Goal: Navigation & Orientation: Find specific page/section

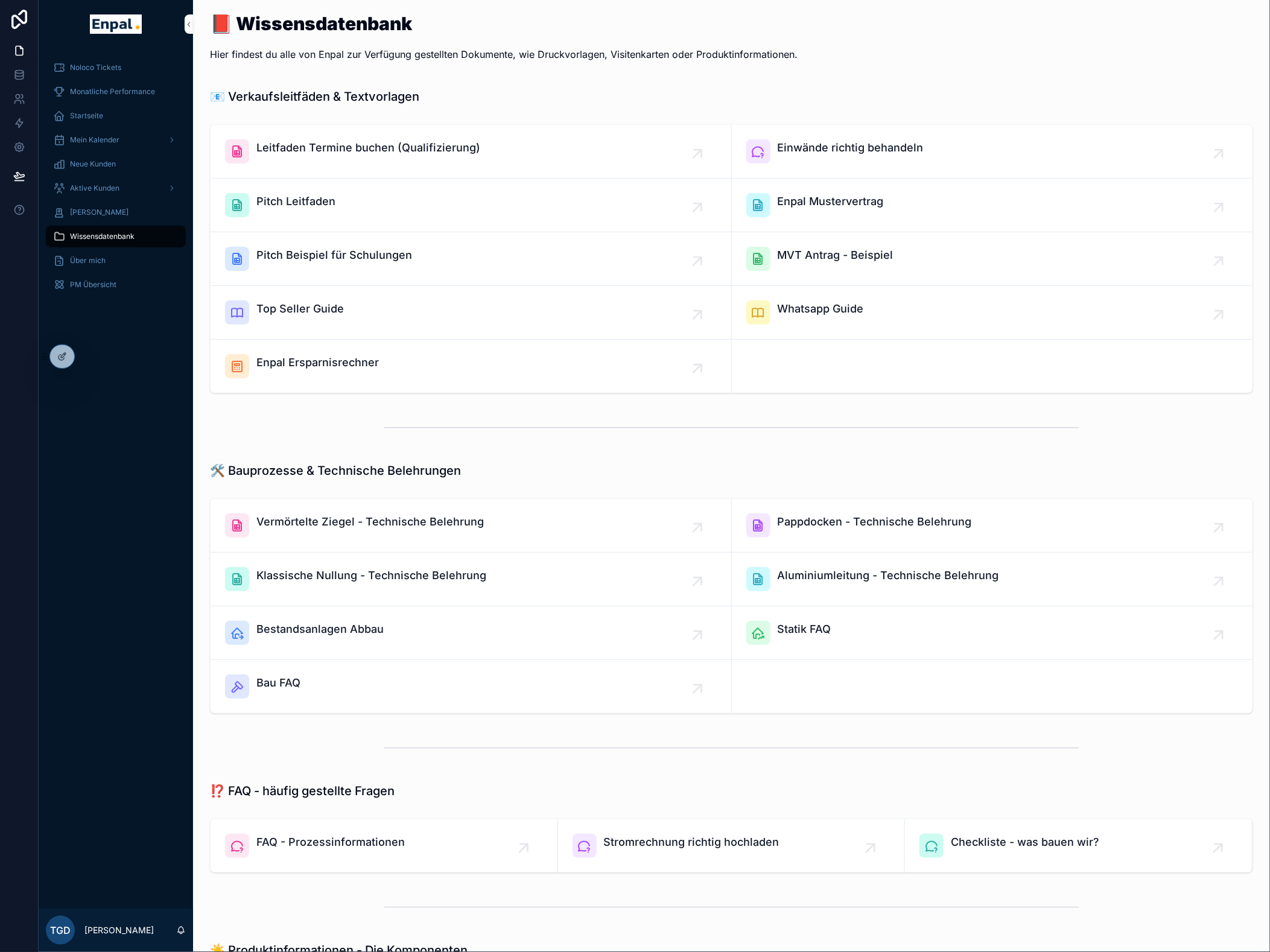
click at [282, 683] on span "Bau FAQ" at bounding box center [278, 683] width 44 height 17
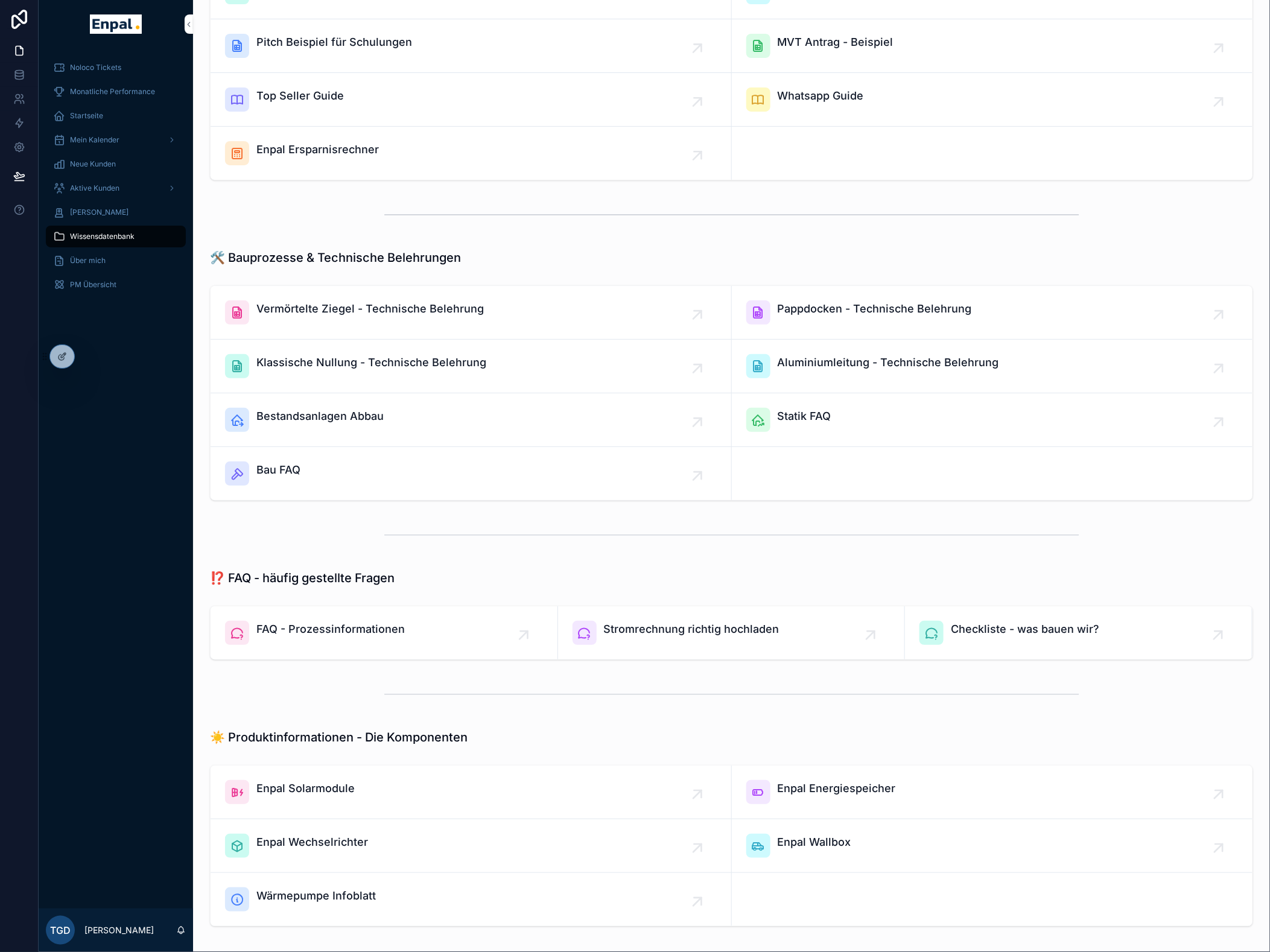
scroll to position [335, 0]
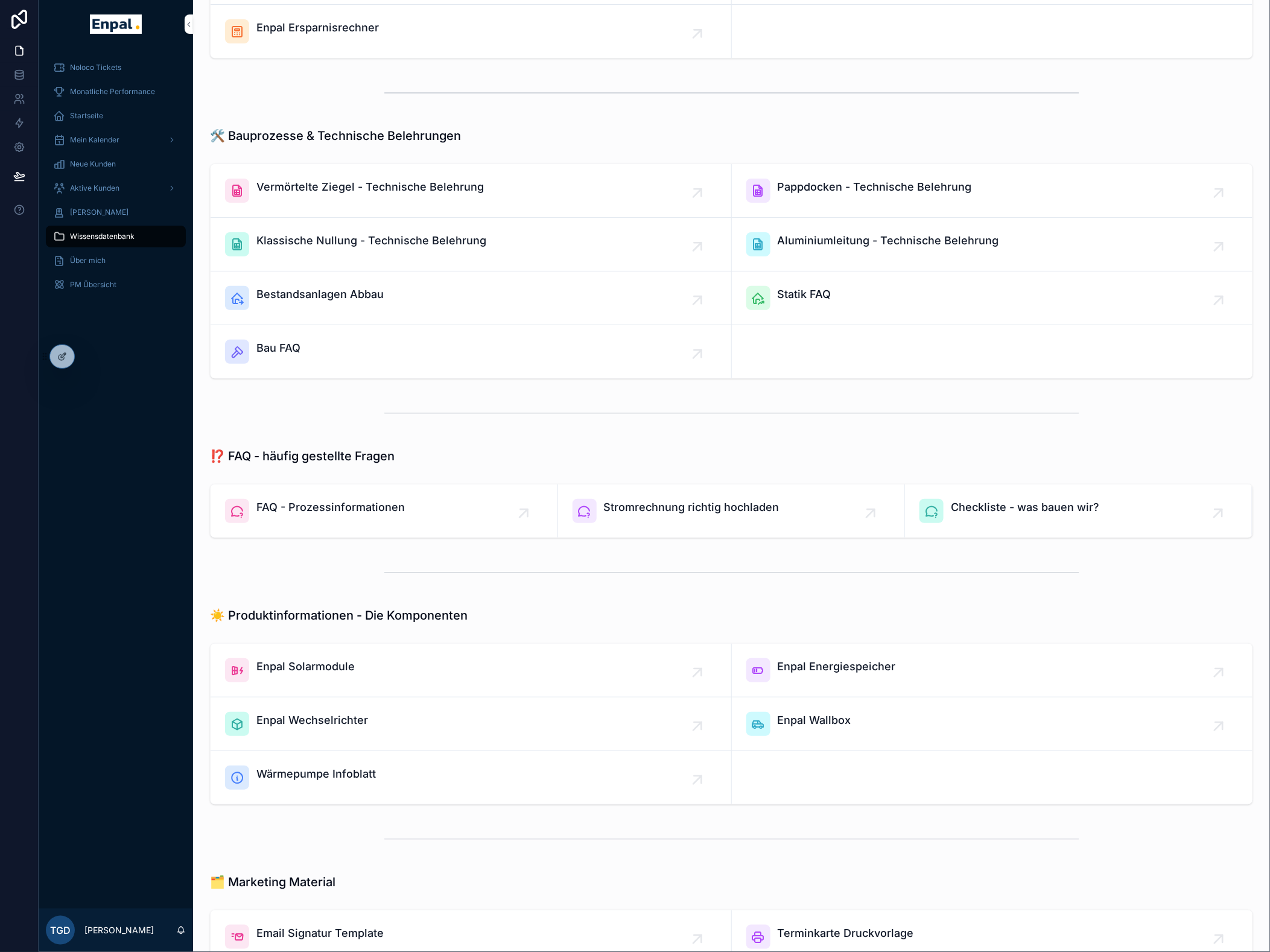
drag, startPoint x: 157, startPoint y: 370, endPoint x: 323, endPoint y: 298, distance: 180.9
click at [323, 298] on span "Bestandsanlagen Abbau" at bounding box center [320, 294] width 128 height 17
drag, startPoint x: 471, startPoint y: 308, endPoint x: 425, endPoint y: 308, distance: 46.0
drag, startPoint x: 425, startPoint y: 308, endPoint x: 810, endPoint y: 359, distance: 388.4
click at [810, 359] on div "Vermörtelte Ziegel - Technische Belehrung Pappdocken - Technische Belehrung Kla…" at bounding box center [732, 271] width 1043 height 216
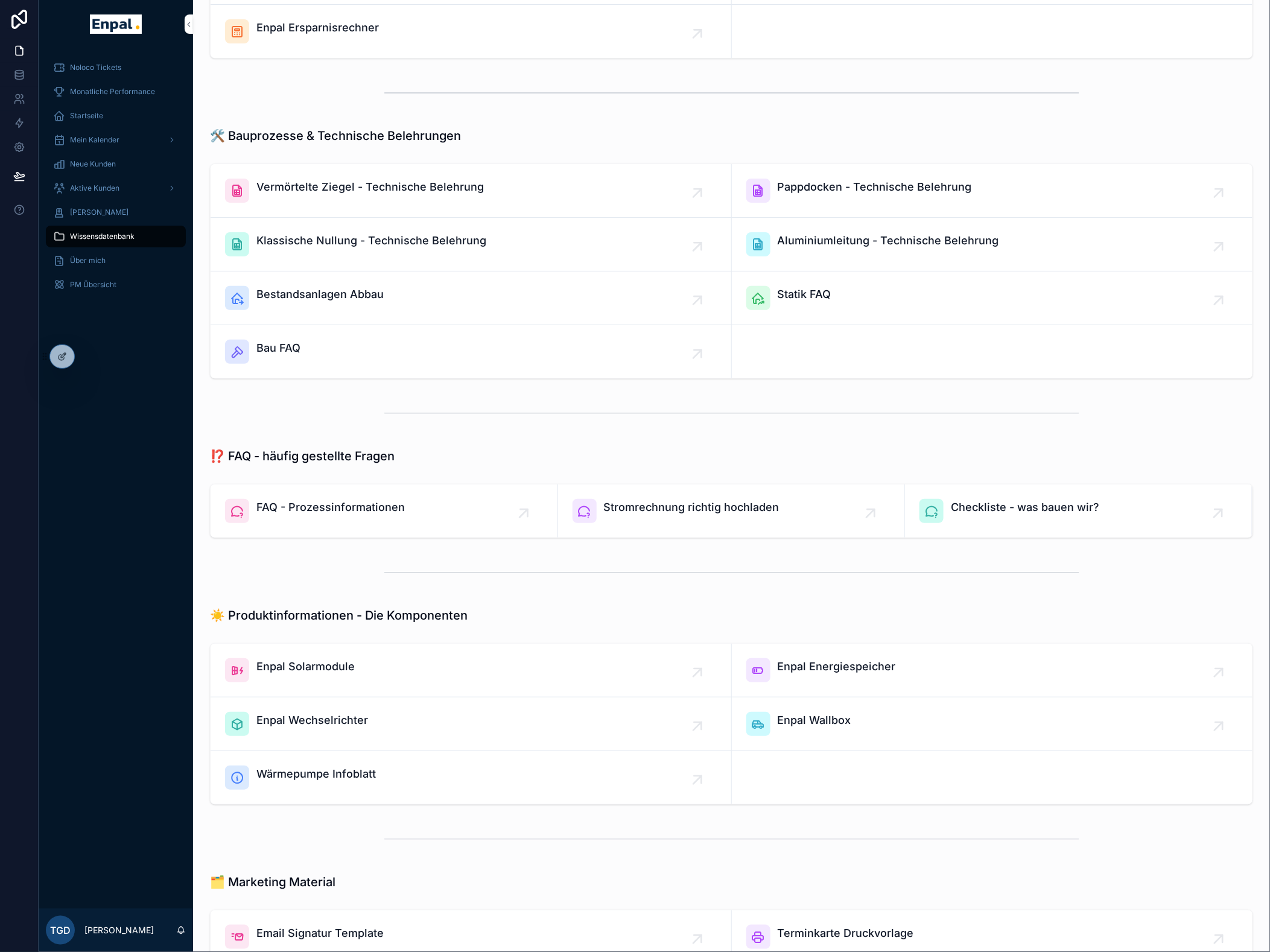
click at [803, 294] on span "Statik FAQ" at bounding box center [804, 294] width 53 height 17
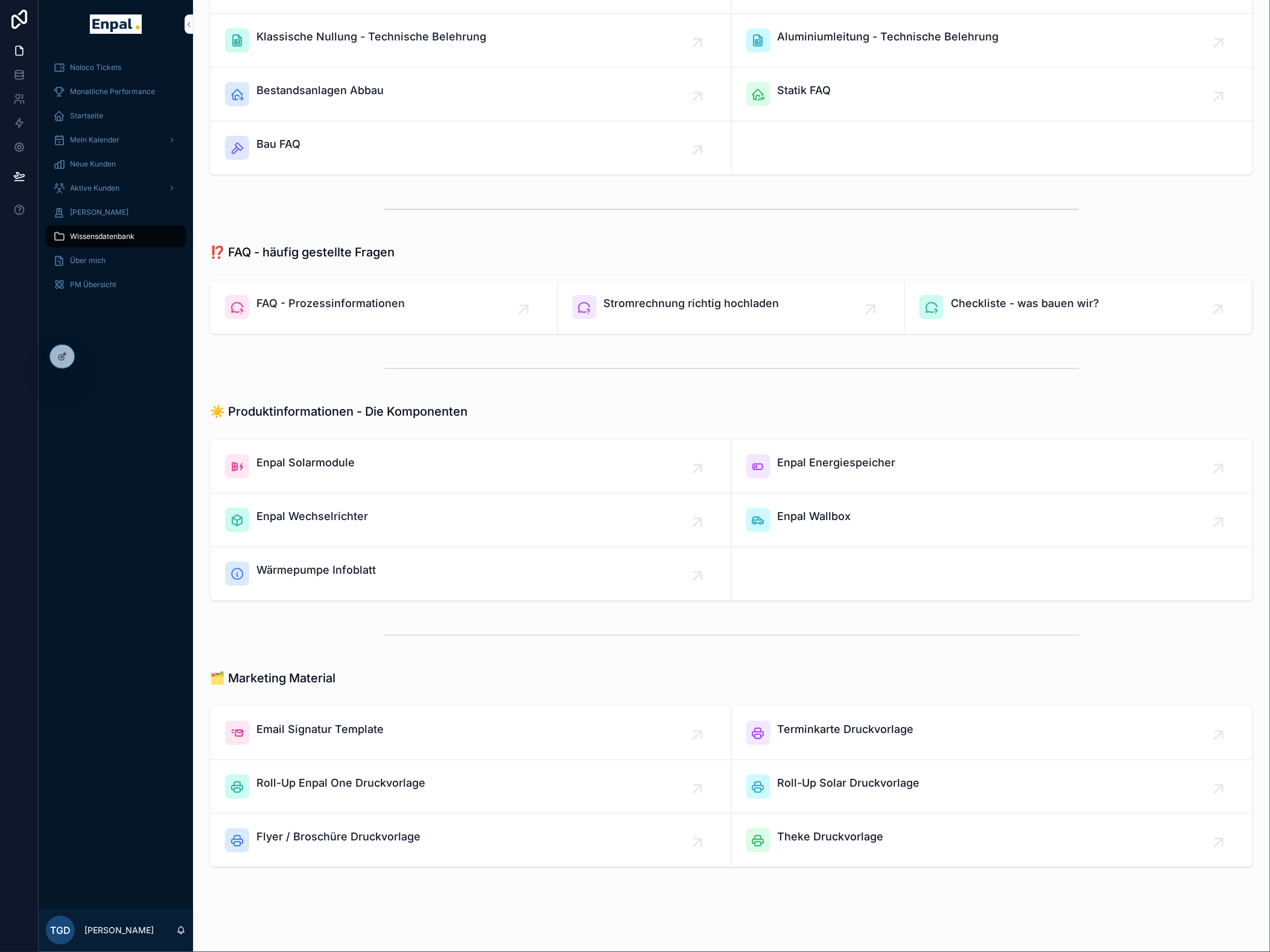
scroll to position [543, 0]
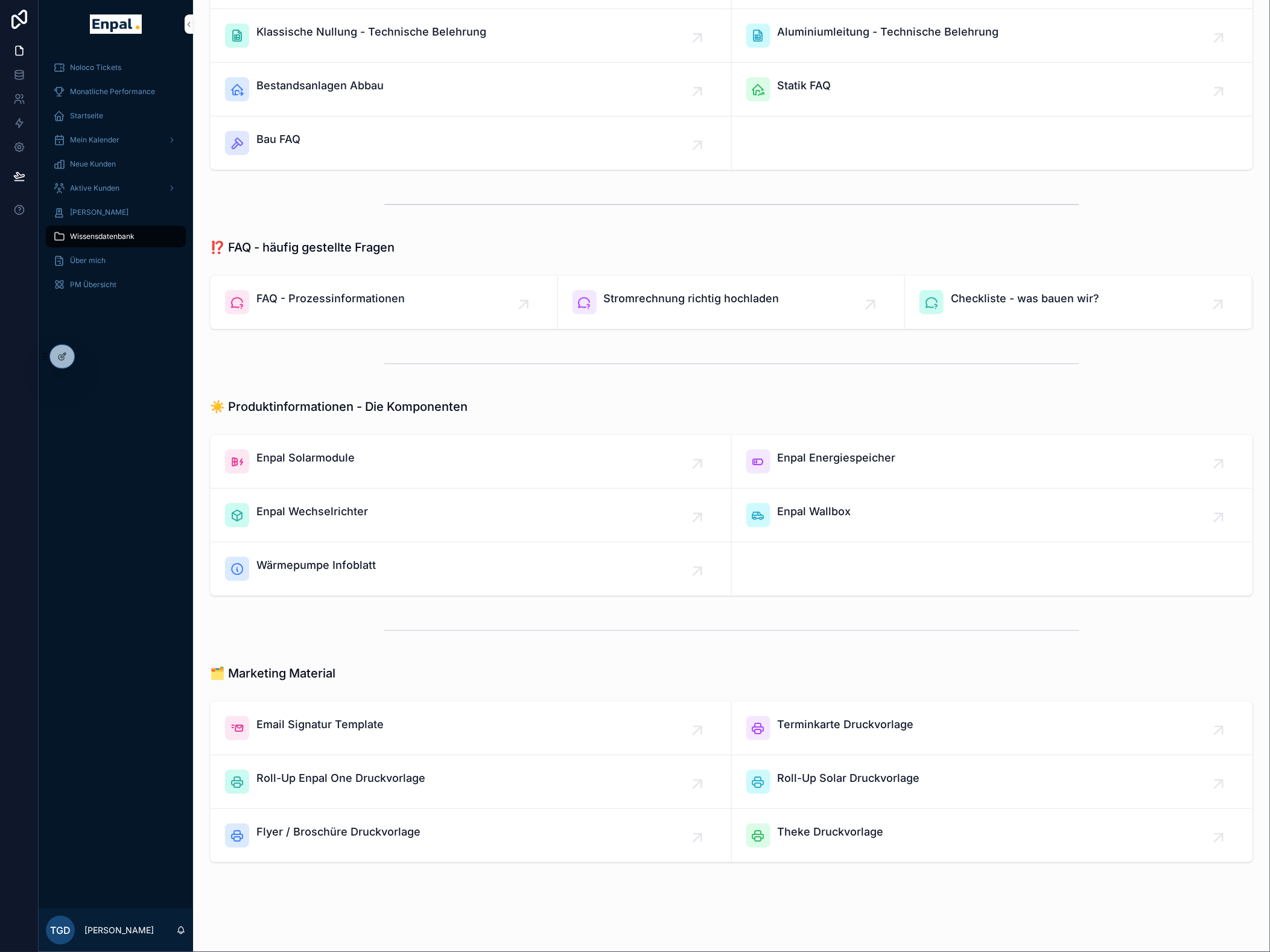
click at [303, 722] on span "Email Signatur Template" at bounding box center [320, 724] width 128 height 17
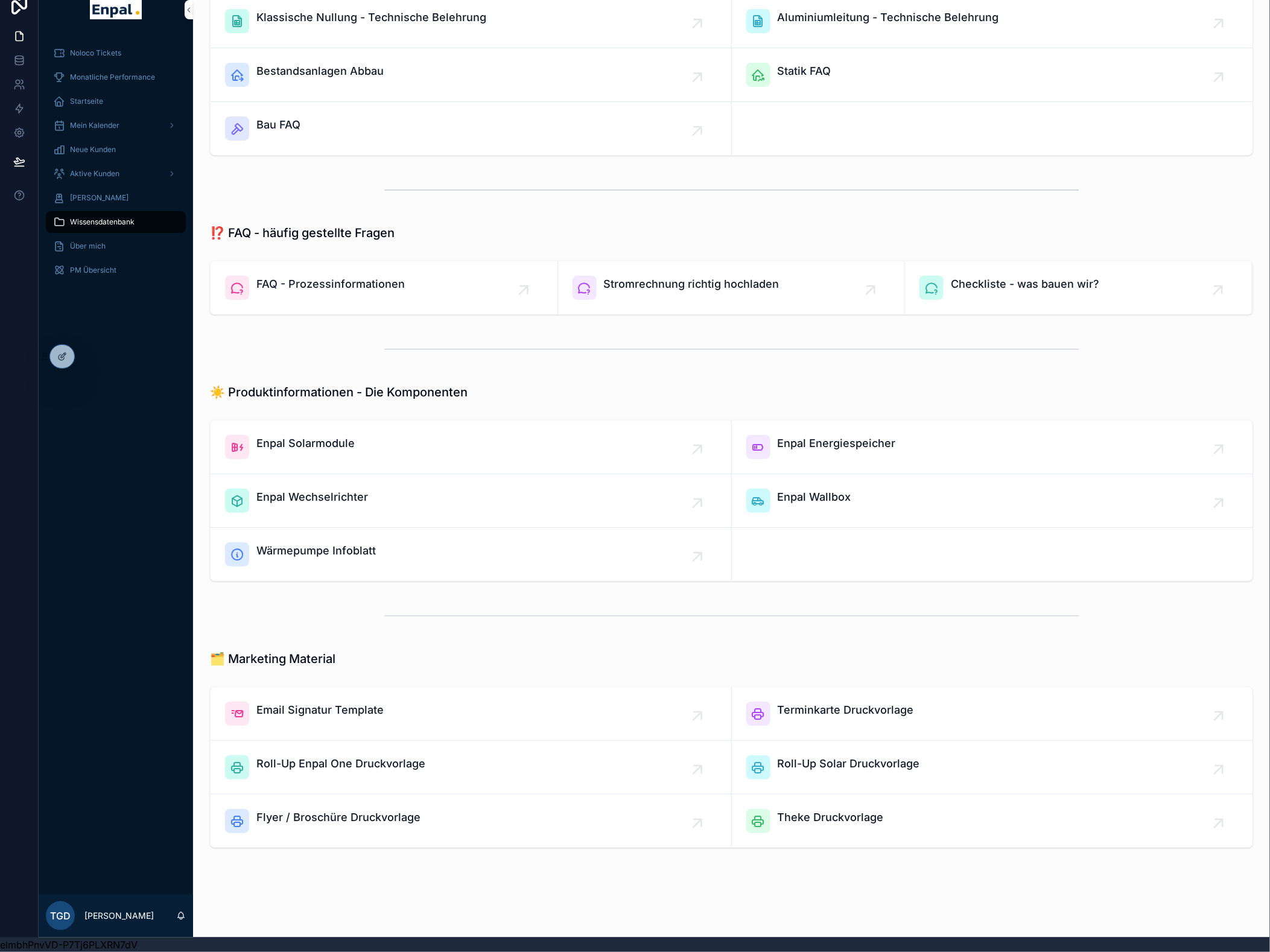
scroll to position [25, 0]
click at [0, 0] on icon at bounding box center [0, 0] width 0 height 0
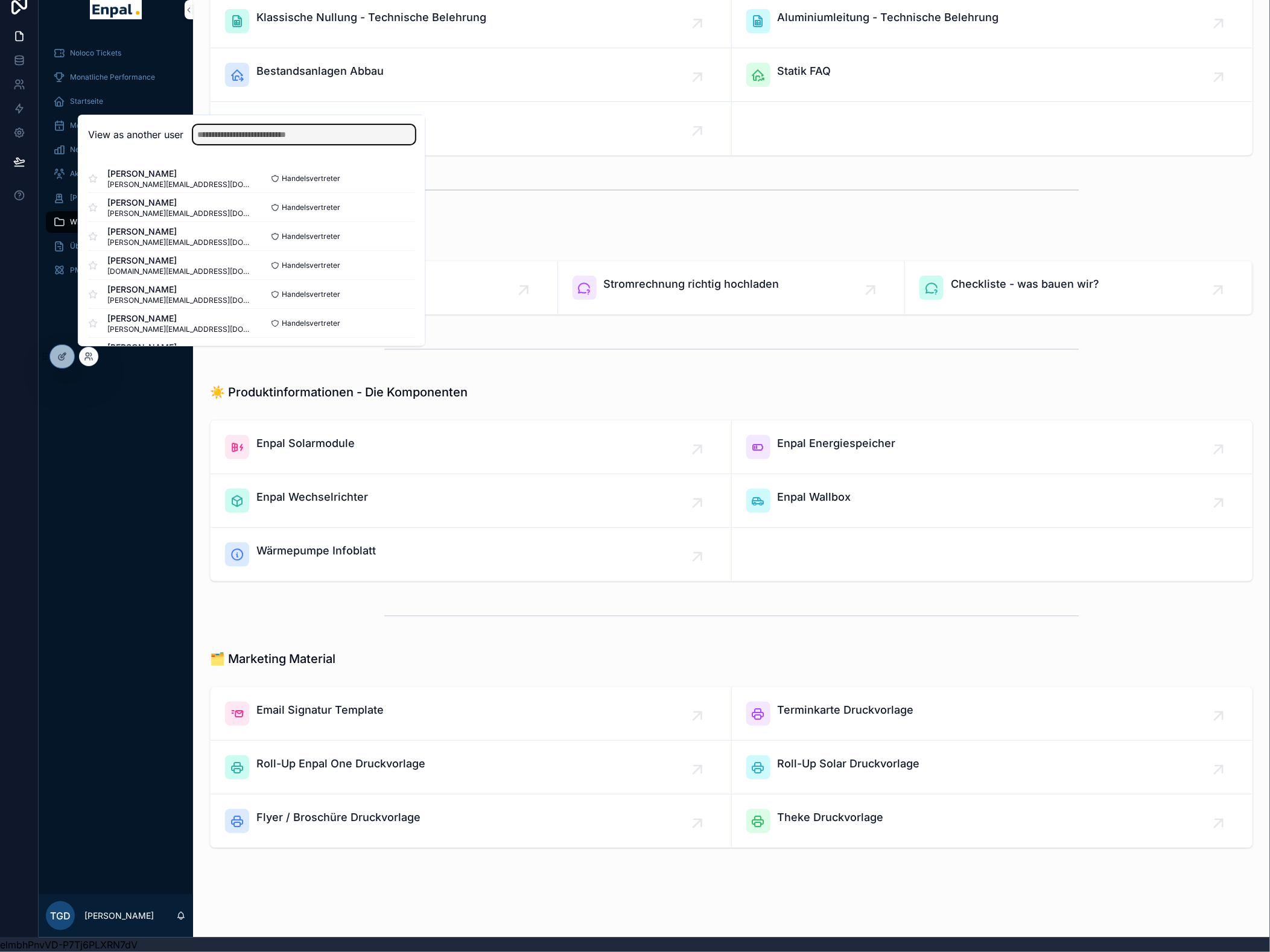
click at [287, 136] on input "text" at bounding box center [304, 134] width 222 height 19
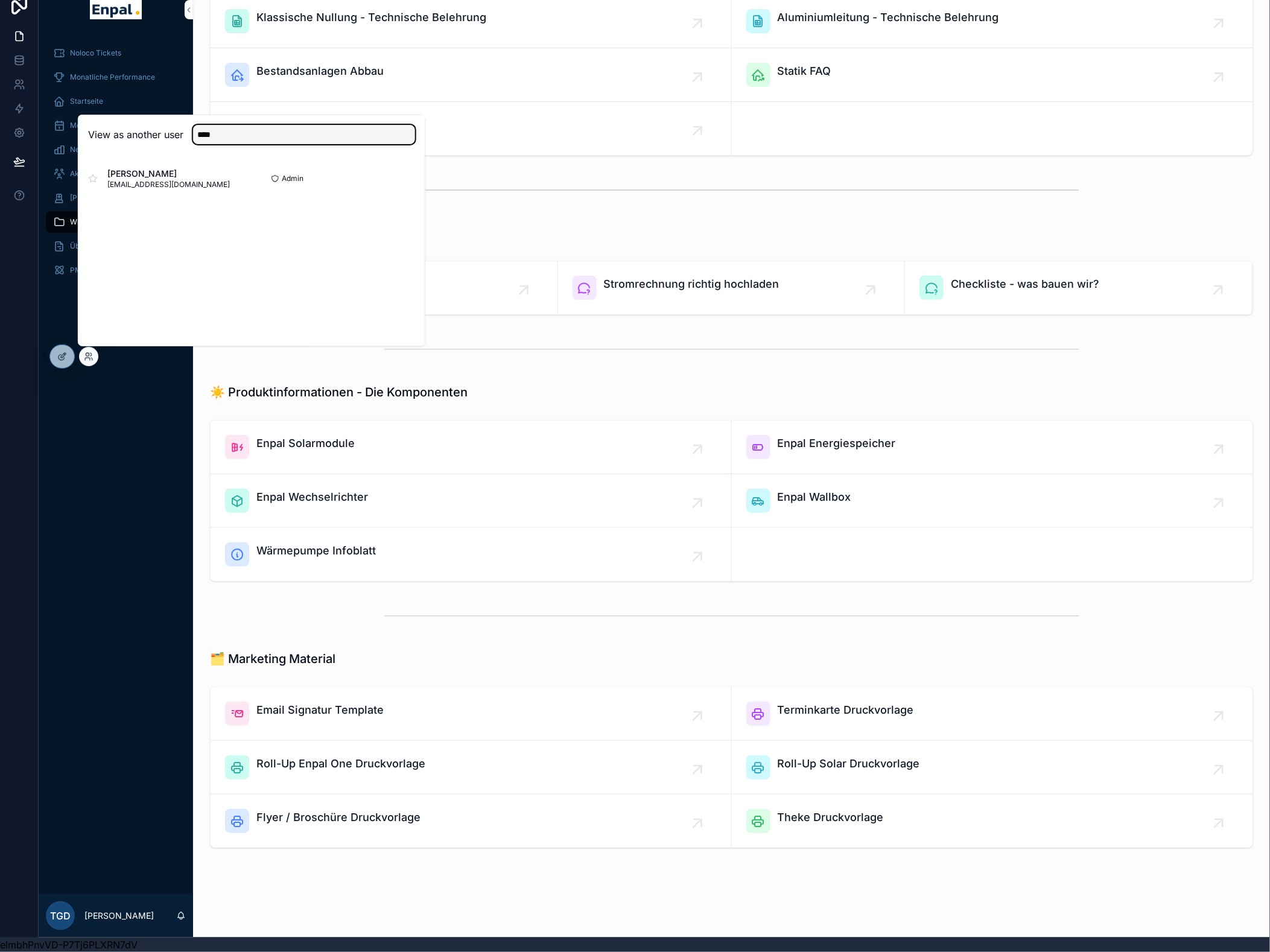
type input "**********"
click at [0, 0] on button "Select" at bounding box center [0, 0] width 0 height 0
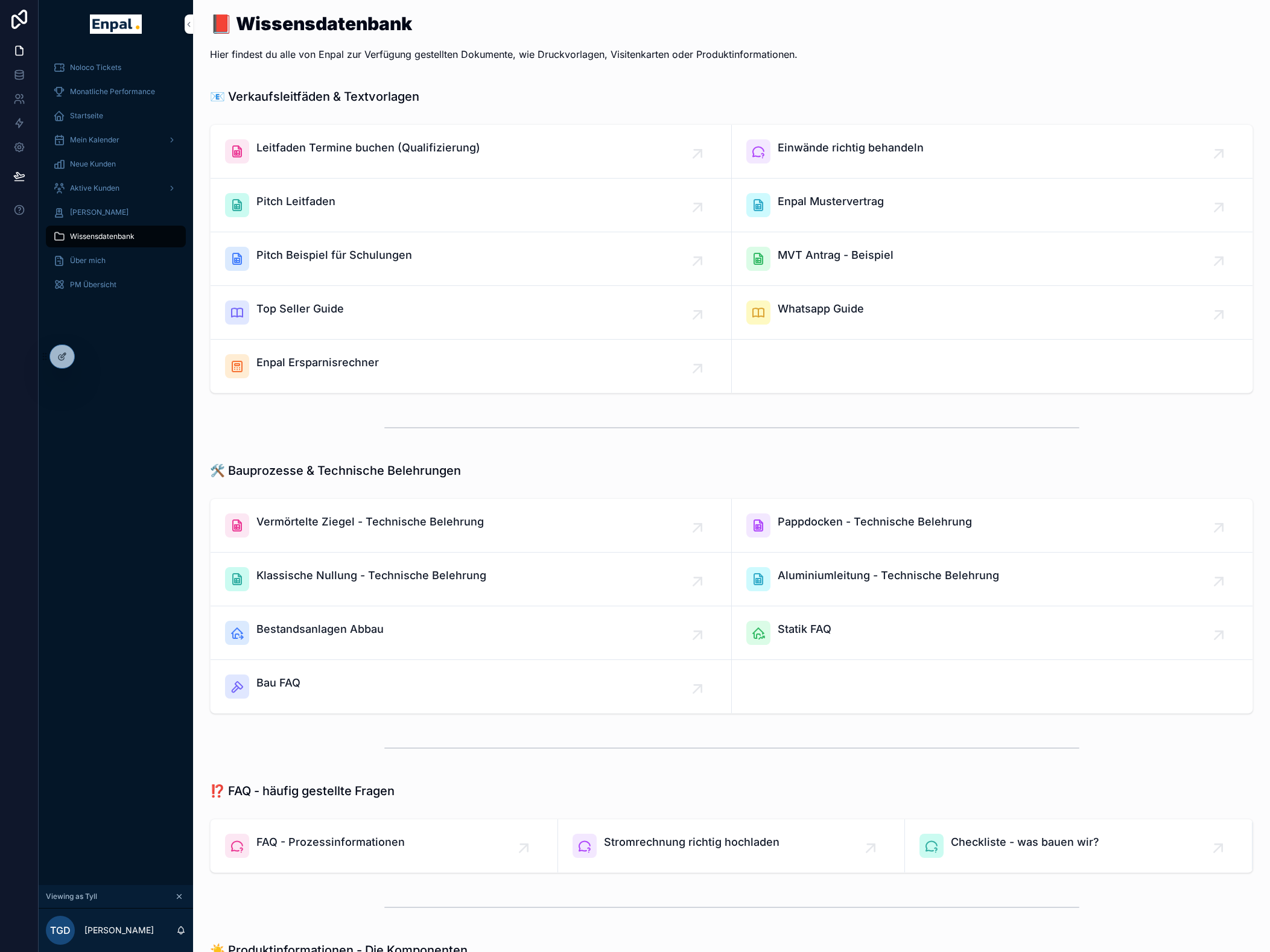
scroll to position [25, 0]
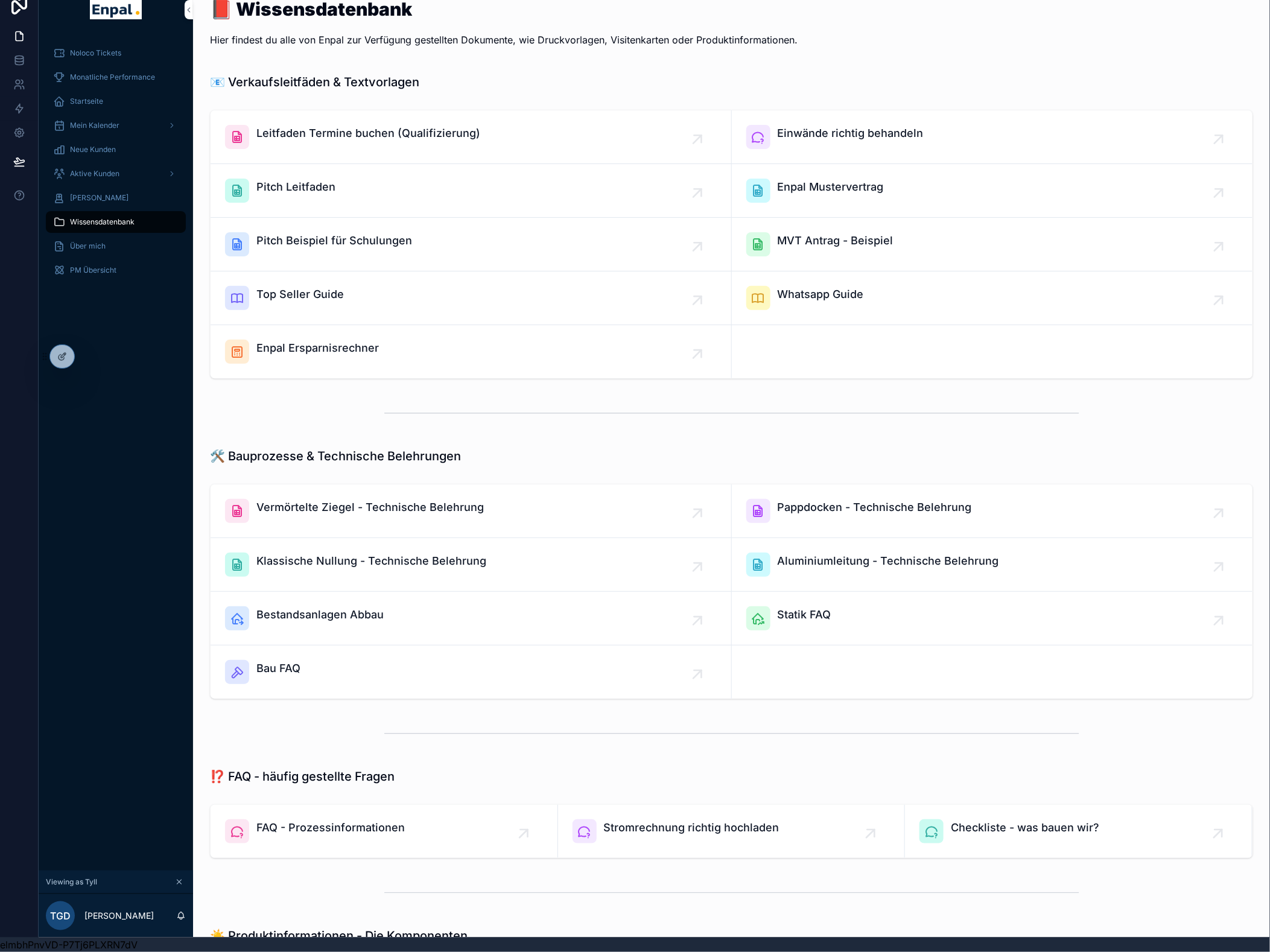
click at [89, 169] on span "Aktive Kunden" at bounding box center [95, 174] width 50 height 10
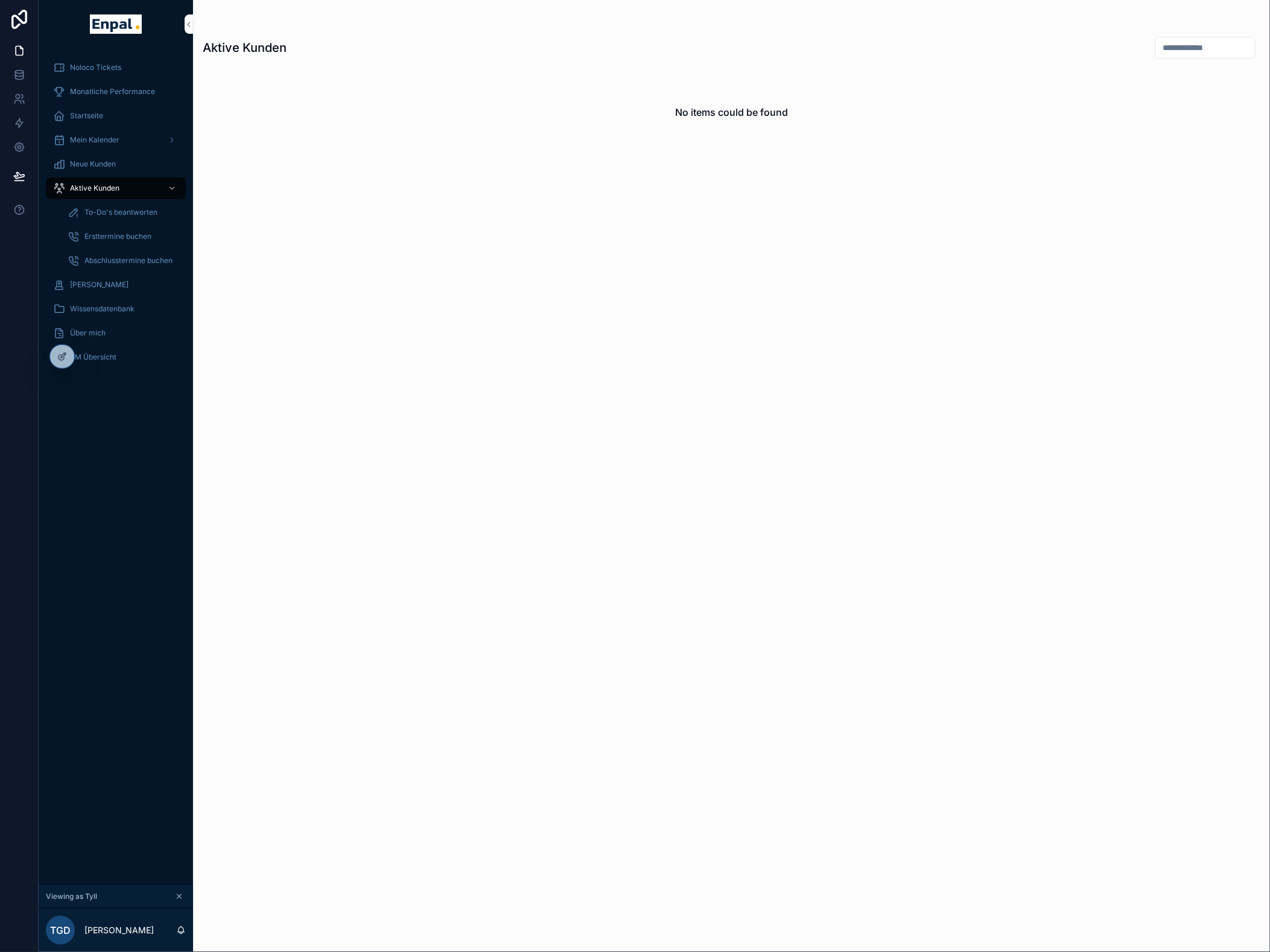
click at [91, 139] on span "Mein Kalender" at bounding box center [95, 140] width 50 height 10
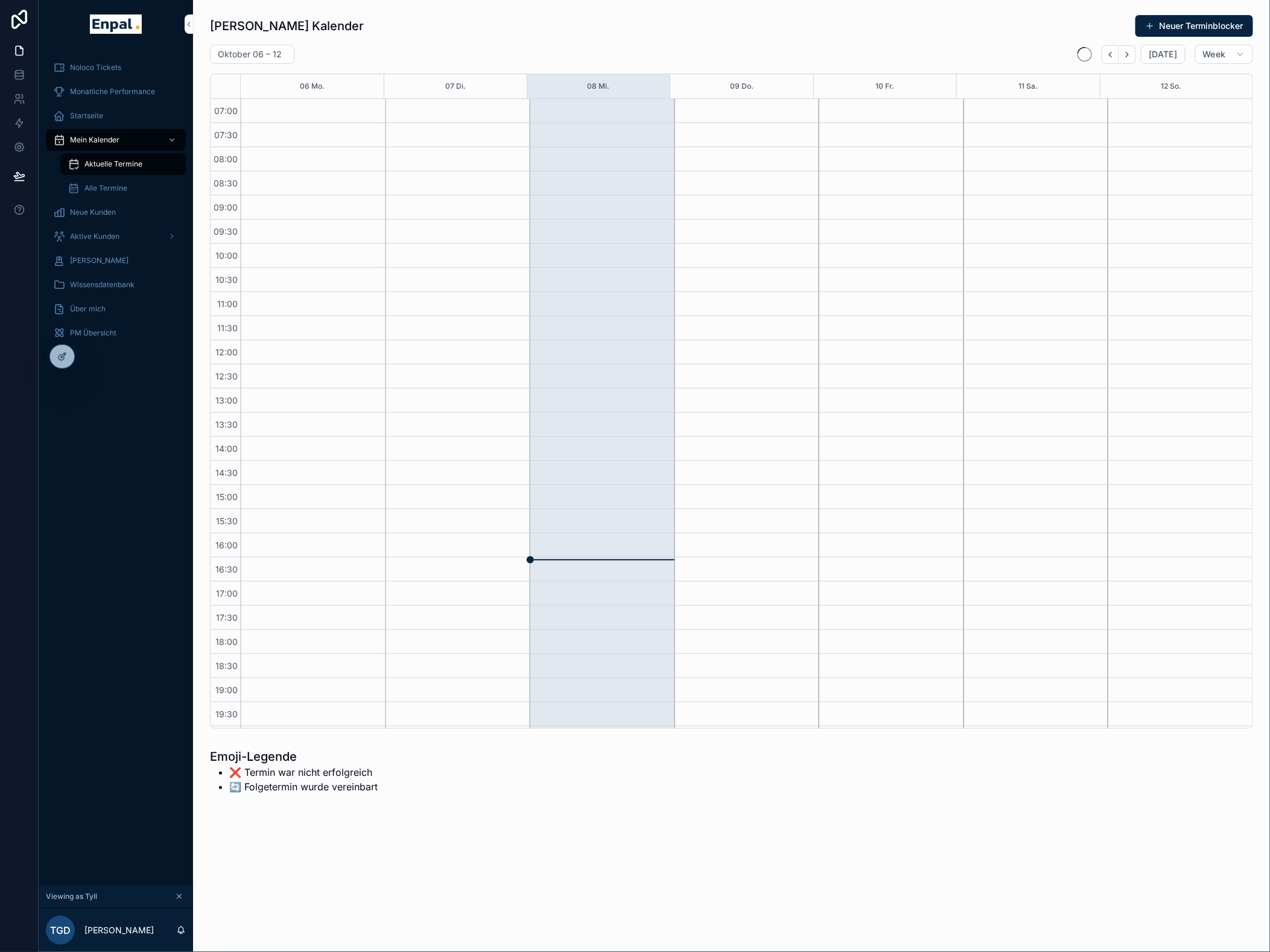
scroll to position [87, 0]
click at [91, 112] on span "Startseite" at bounding box center [86, 116] width 33 height 10
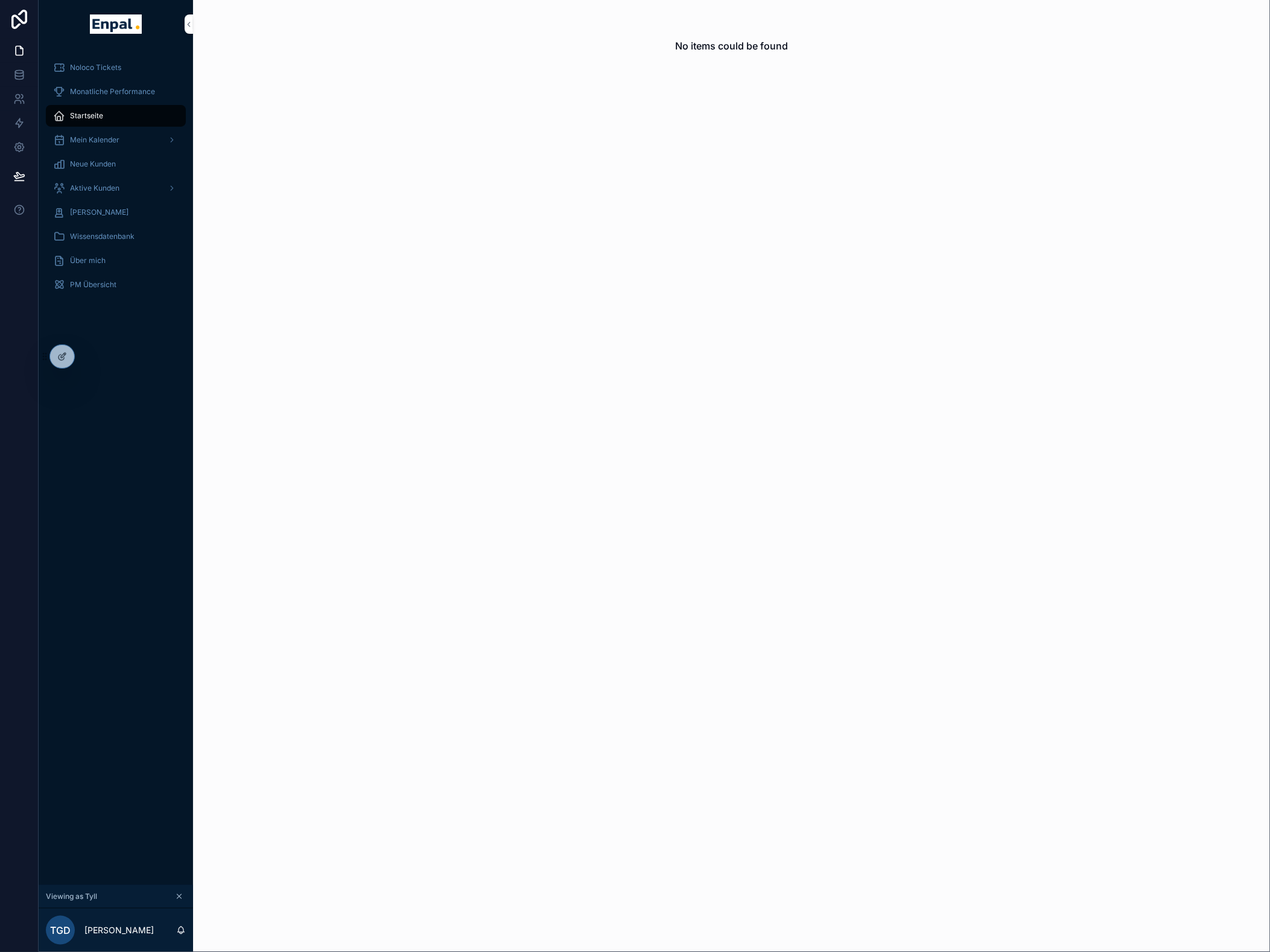
click at [117, 93] on span "Monatliche Performance" at bounding box center [112, 92] width 85 height 10
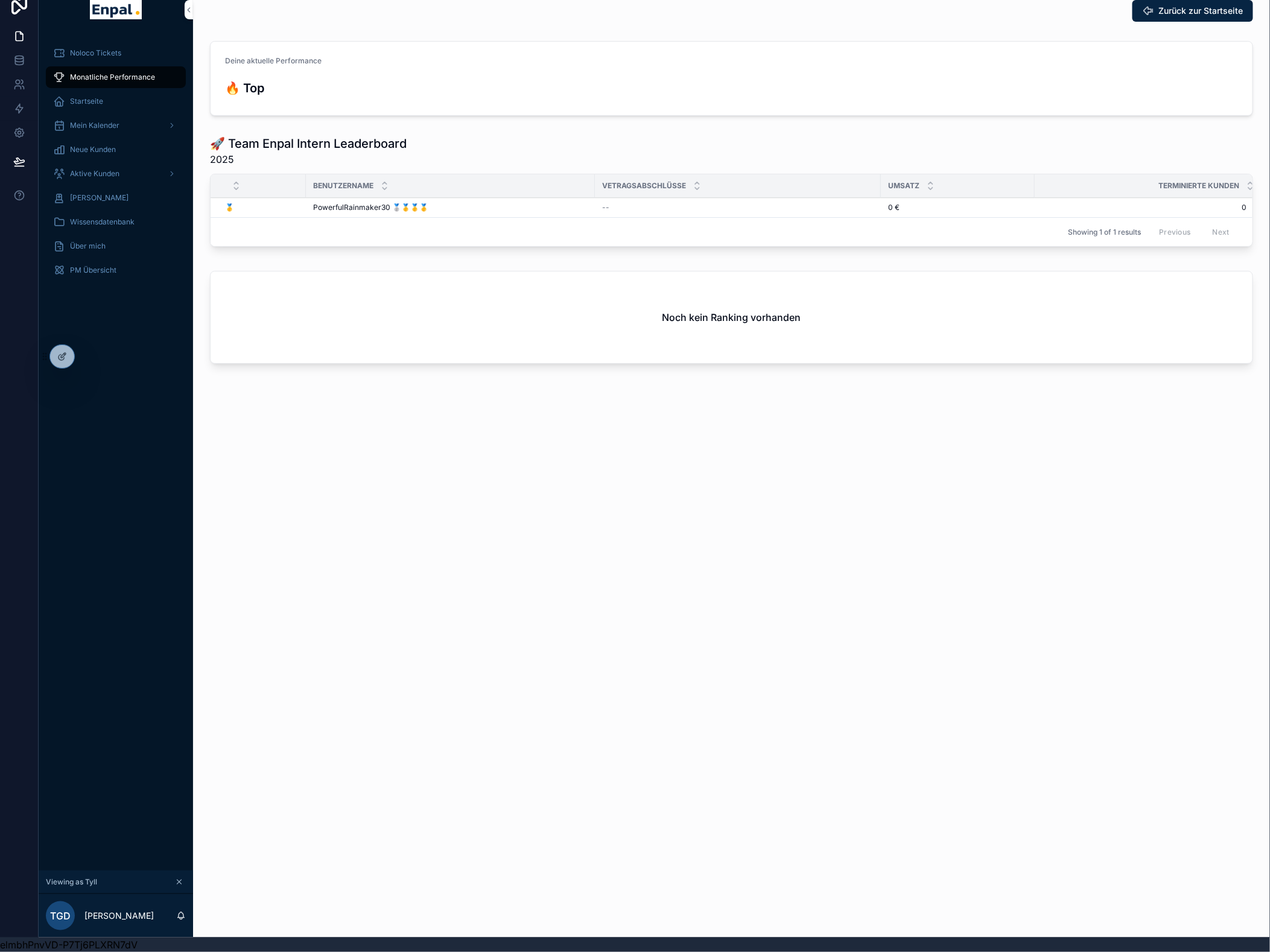
scroll to position [25, 0]
click at [413, 203] on span "PowerfulRainmaker30 🥈🥇🥇🥇" at bounding box center [370, 207] width 115 height 10
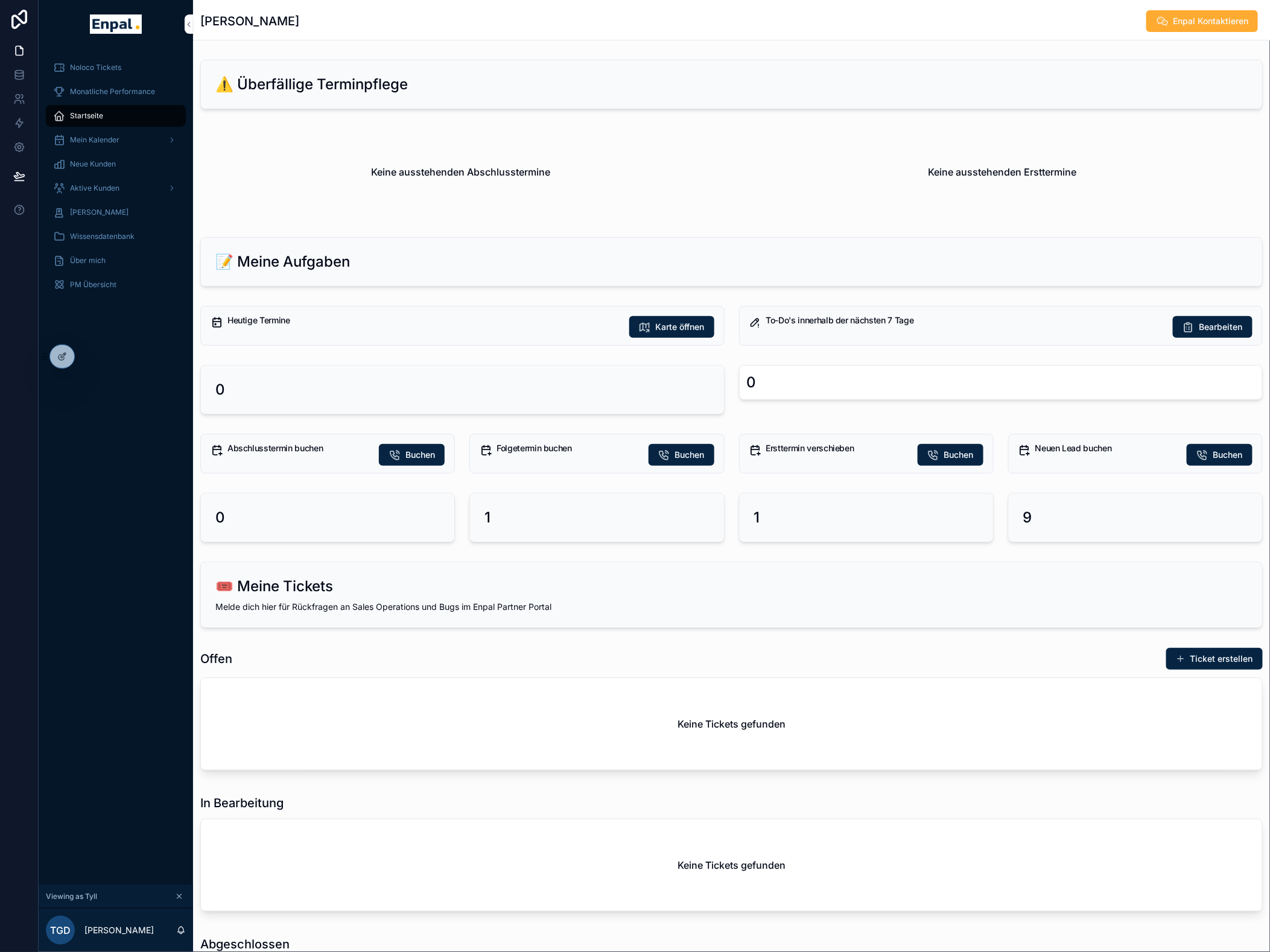
click at [687, 450] on span "Buchen" at bounding box center [690, 454] width 29 height 12
click at [968, 454] on span "Buchen" at bounding box center [959, 454] width 29 height 12
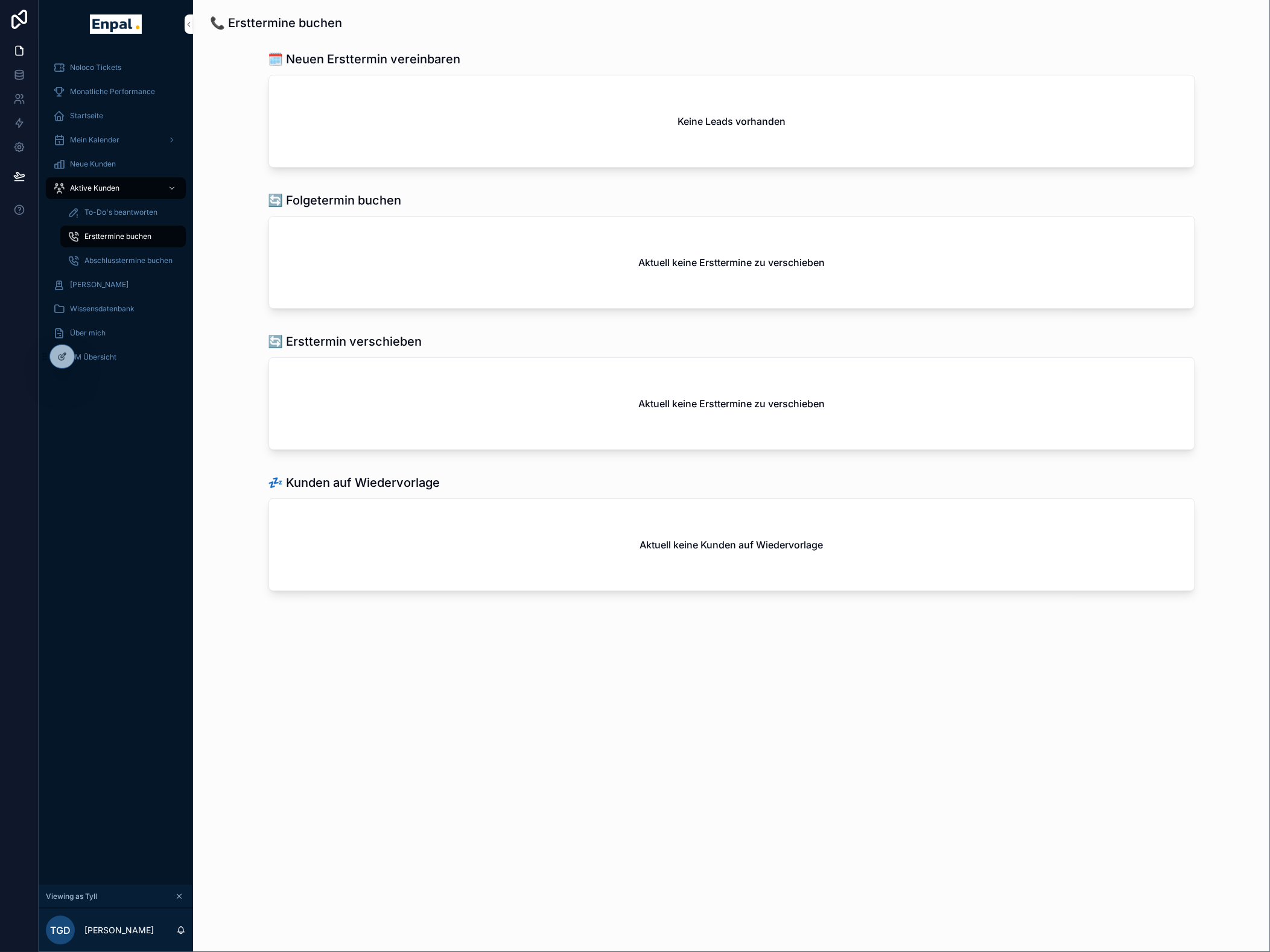
click at [365, 677] on div "📞 Ersttermine buchen 🗓️ Neuen Ersttermin vereinbaren Keine Leads vorhanden 🔄️ F…" at bounding box center [731, 339] width 1077 height 678
click at [82, 162] on span "Neue Kunden" at bounding box center [93, 163] width 46 height 10
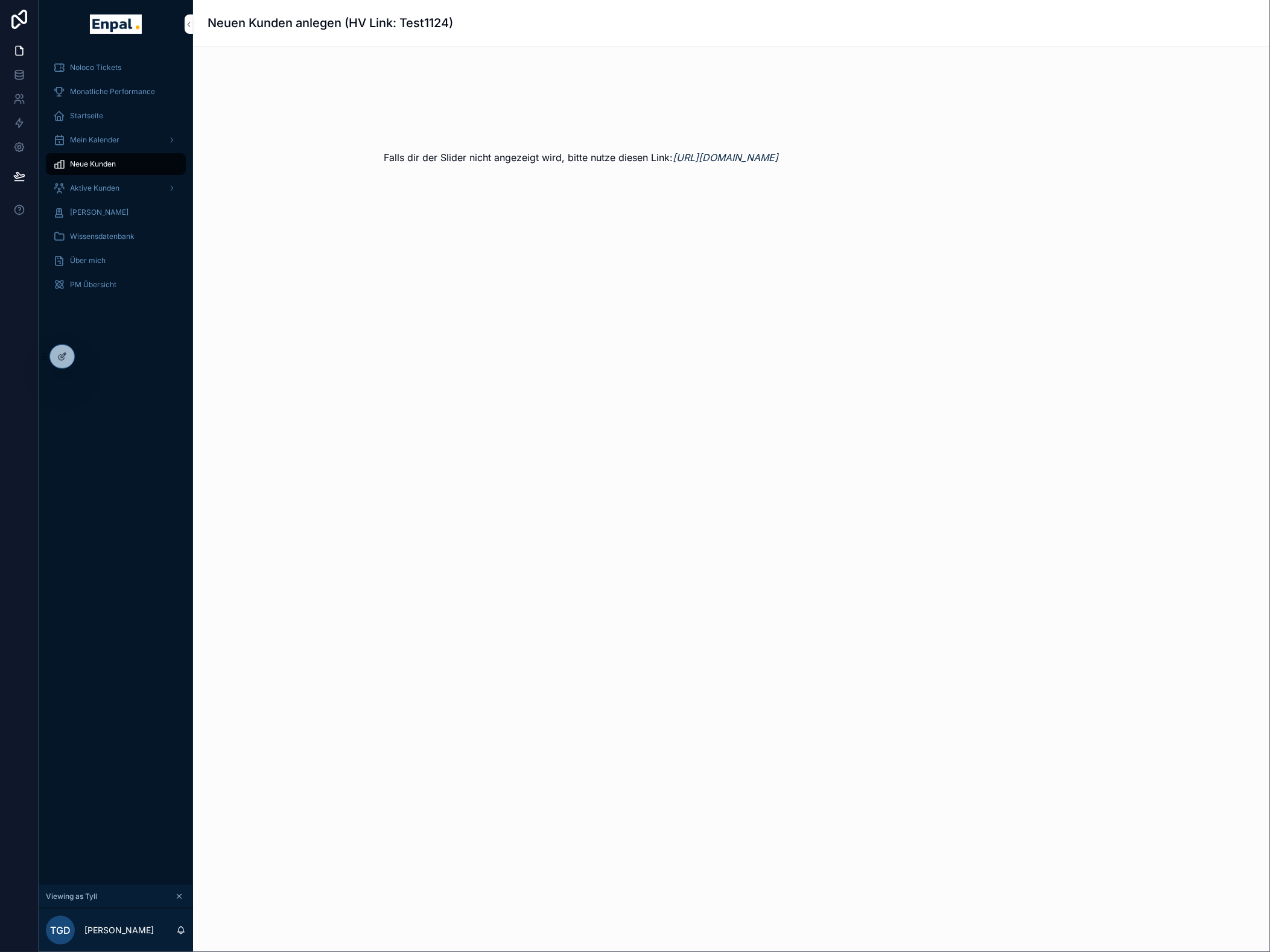
click at [105, 91] on span "Monatliche Performance" at bounding box center [112, 92] width 85 height 10
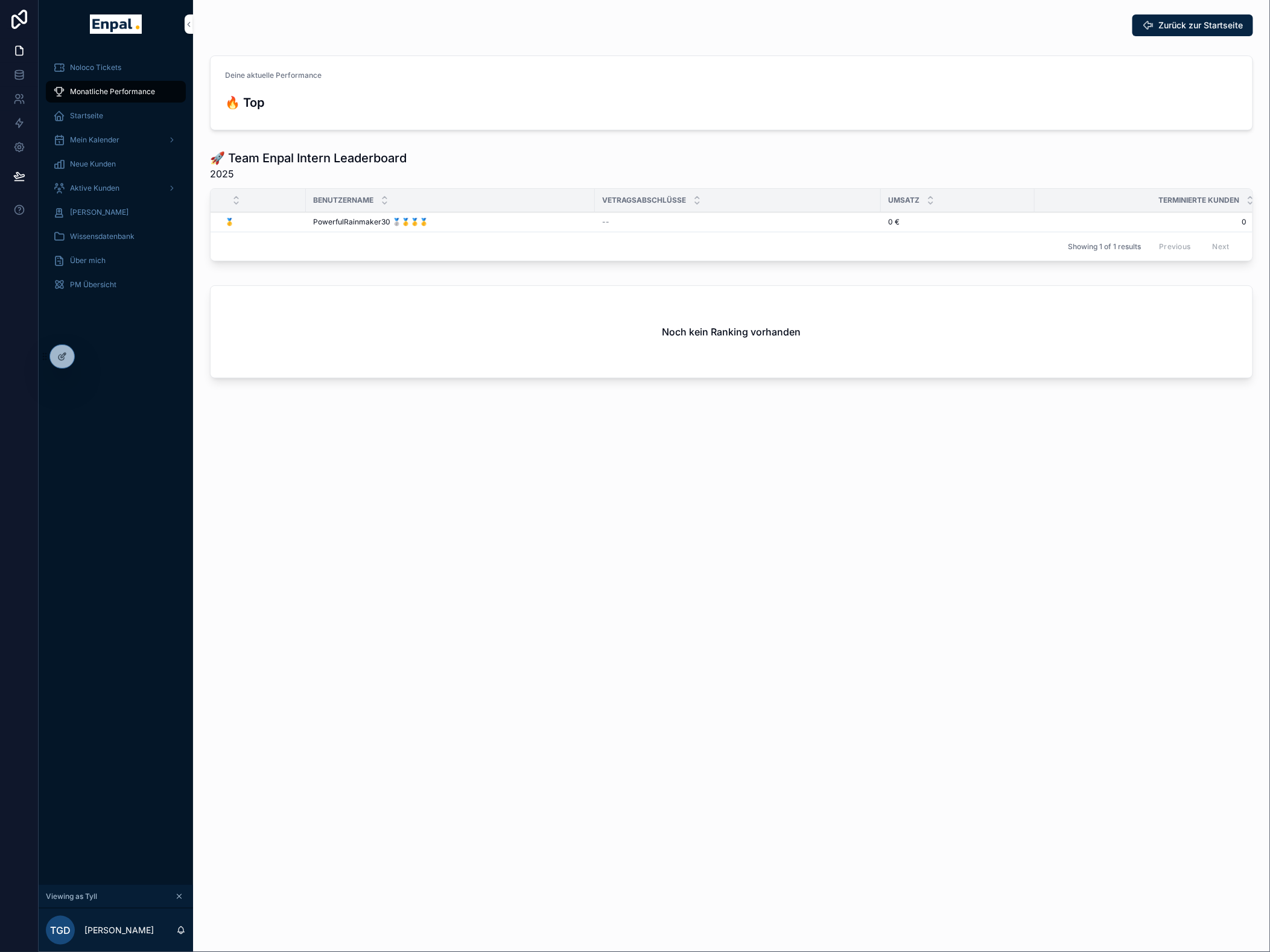
click at [103, 118] on div "Startseite" at bounding box center [116, 116] width 126 height 19
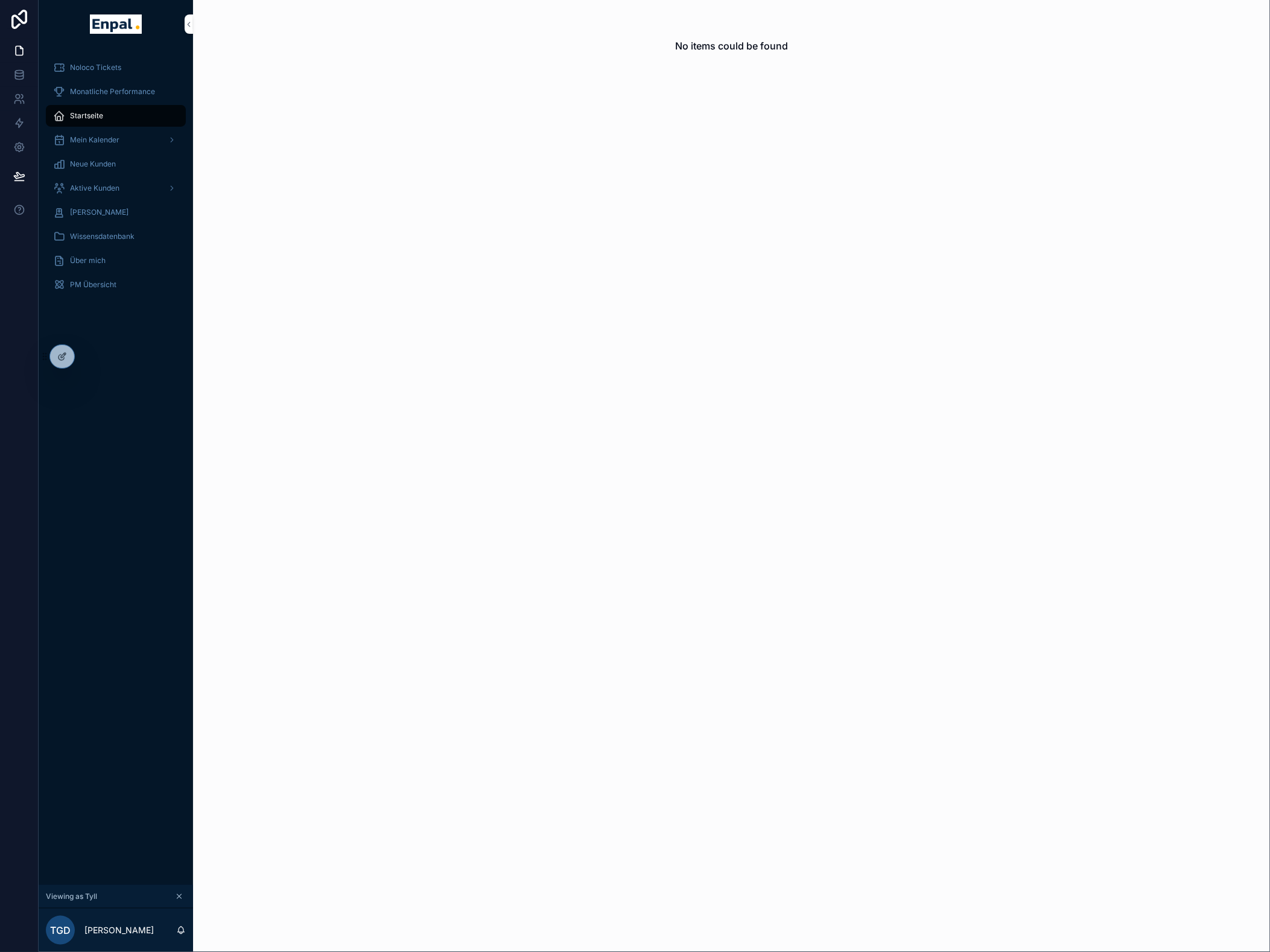
click at [89, 194] on div "Aktive Kunden" at bounding box center [116, 187] width 126 height 19
click at [89, 226] on link "Ersttermine buchen" at bounding box center [123, 237] width 126 height 22
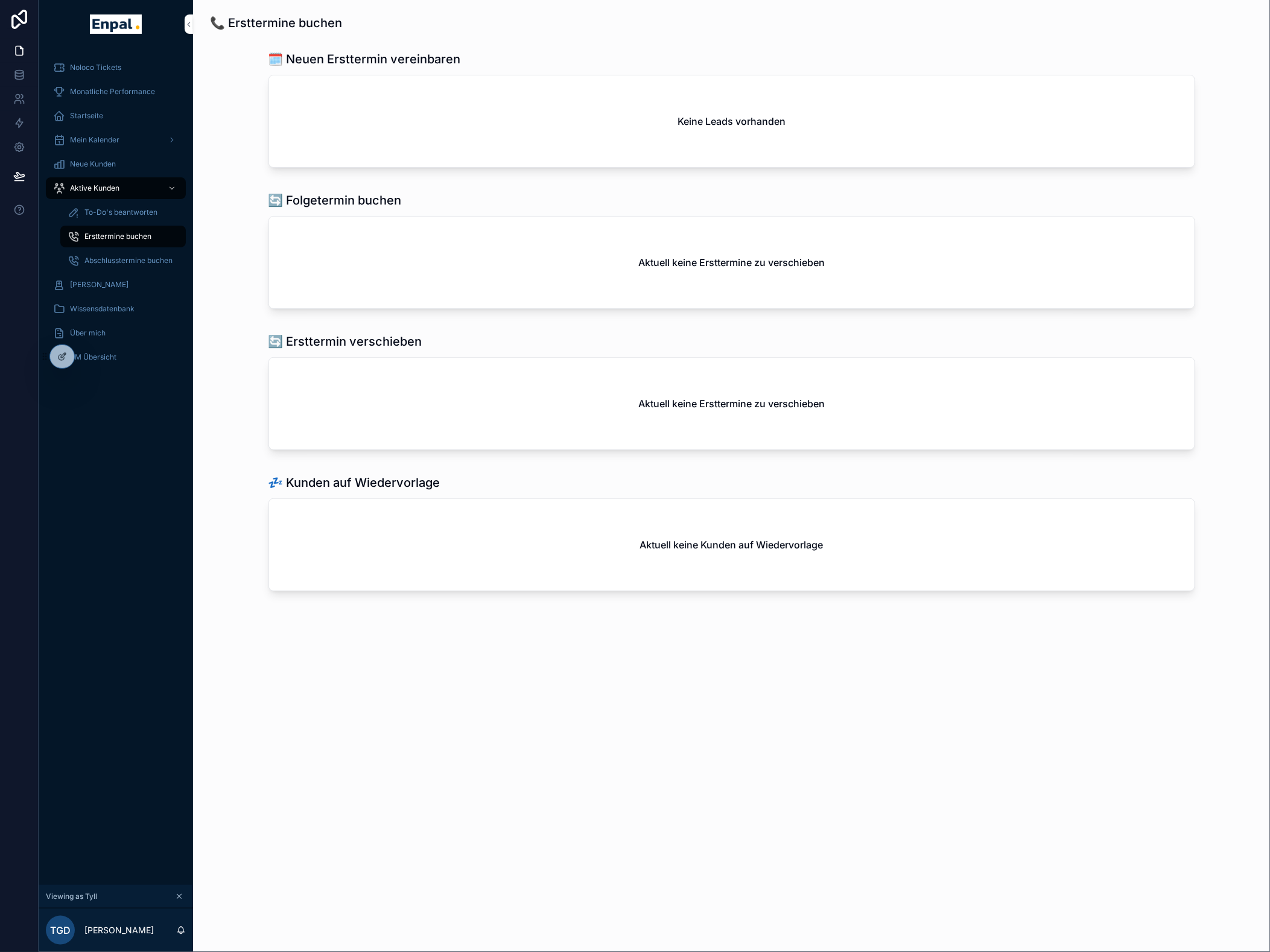
click at [94, 208] on span "To-Do's beantworten" at bounding box center [120, 212] width 73 height 10
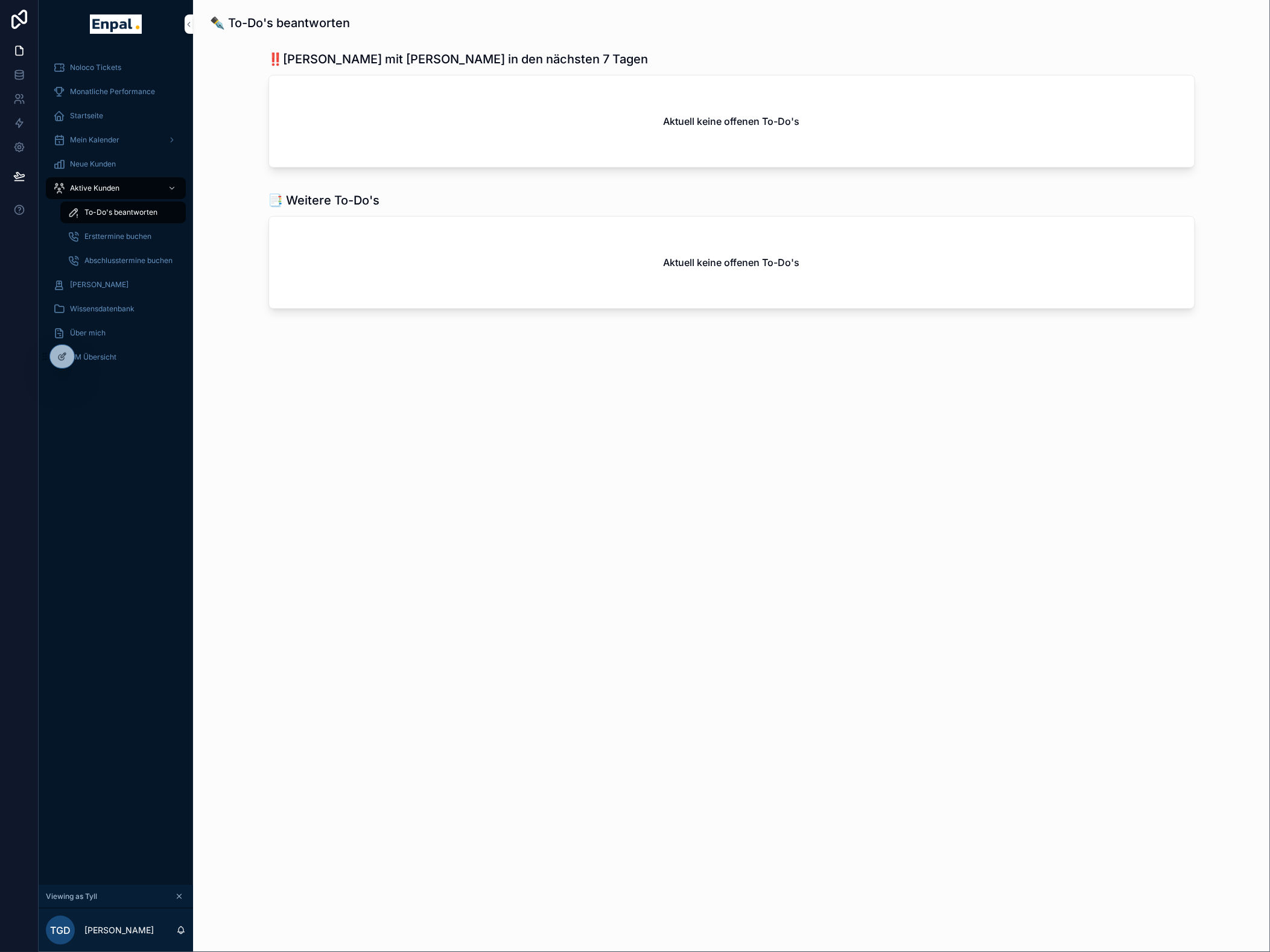
click at [99, 288] on span "[PERSON_NAME]" at bounding box center [99, 285] width 59 height 10
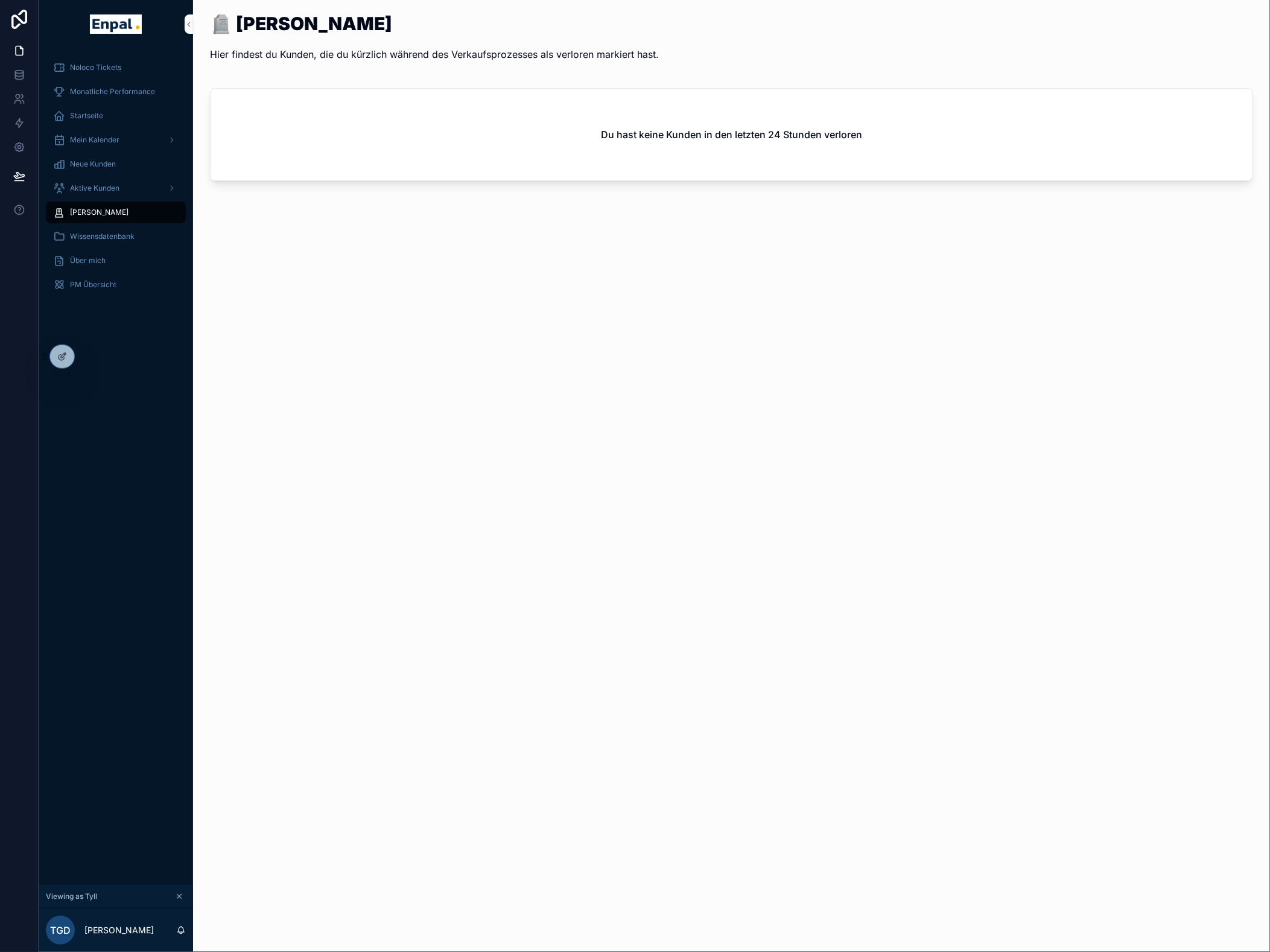
click at [94, 237] on span "Wissensdatenbank" at bounding box center [102, 236] width 64 height 10
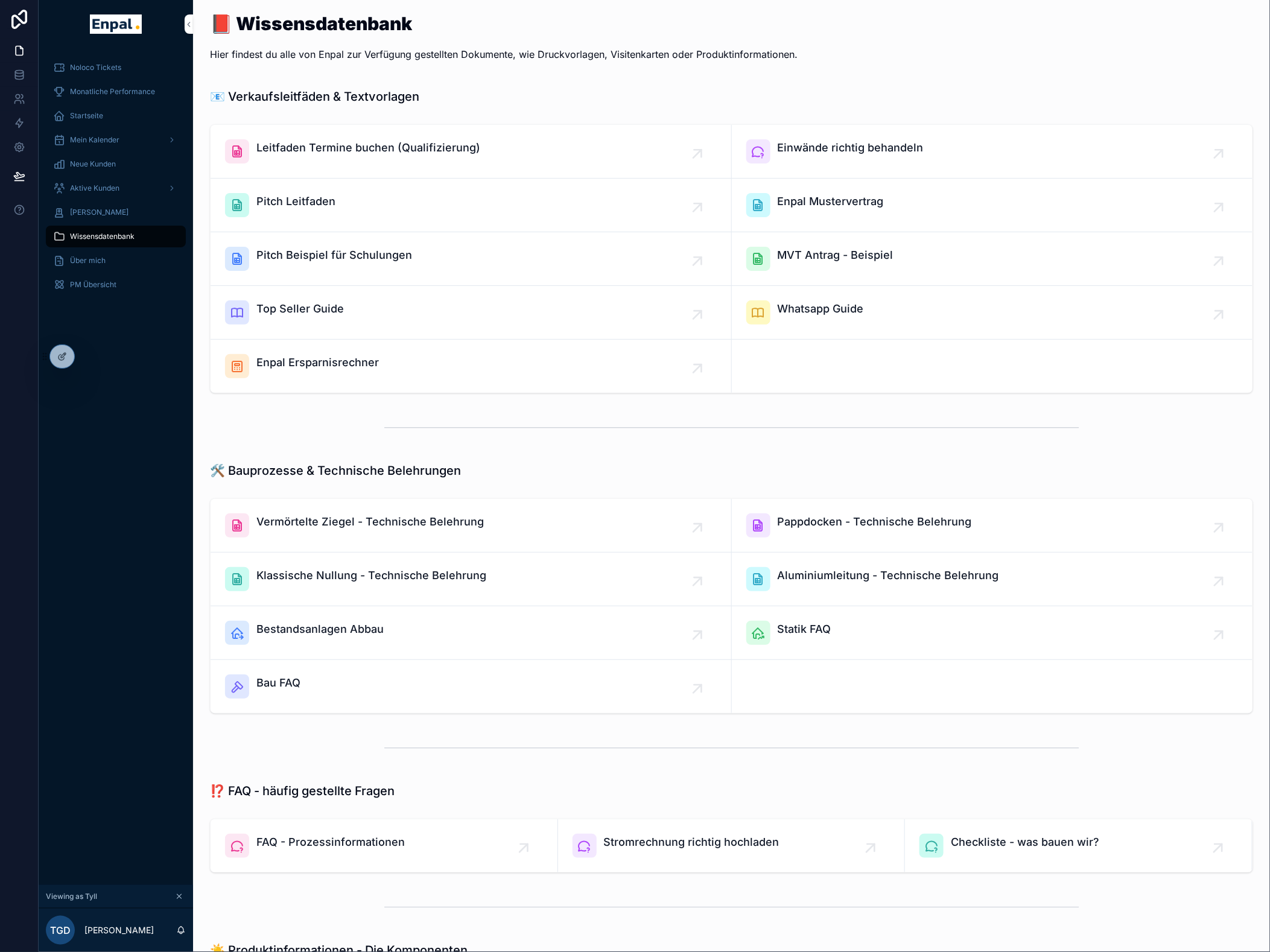
click at [101, 280] on span "PM Übersicht" at bounding box center [93, 285] width 47 height 10
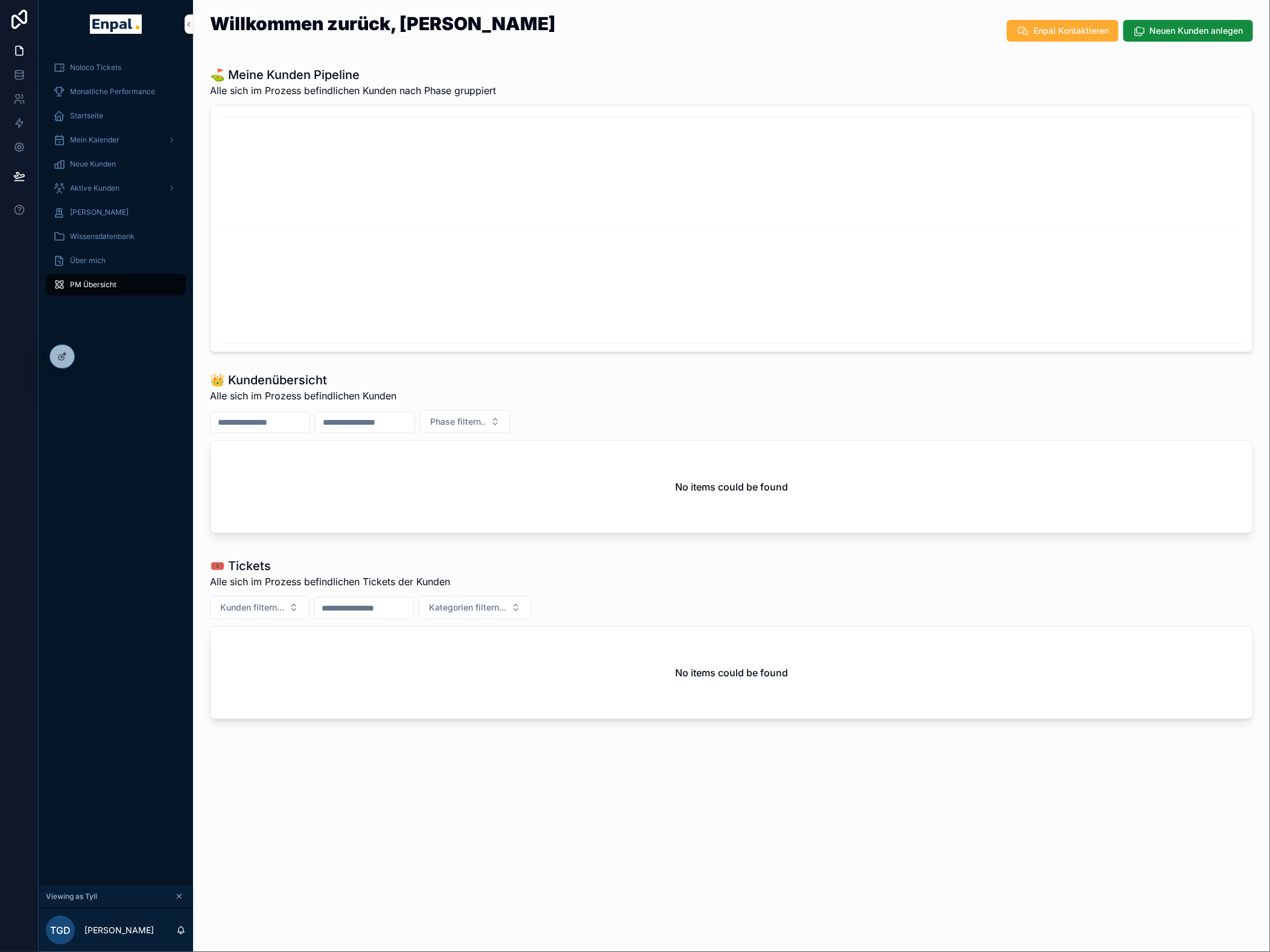
click at [0, 0] on icon at bounding box center [0, 0] width 0 height 0
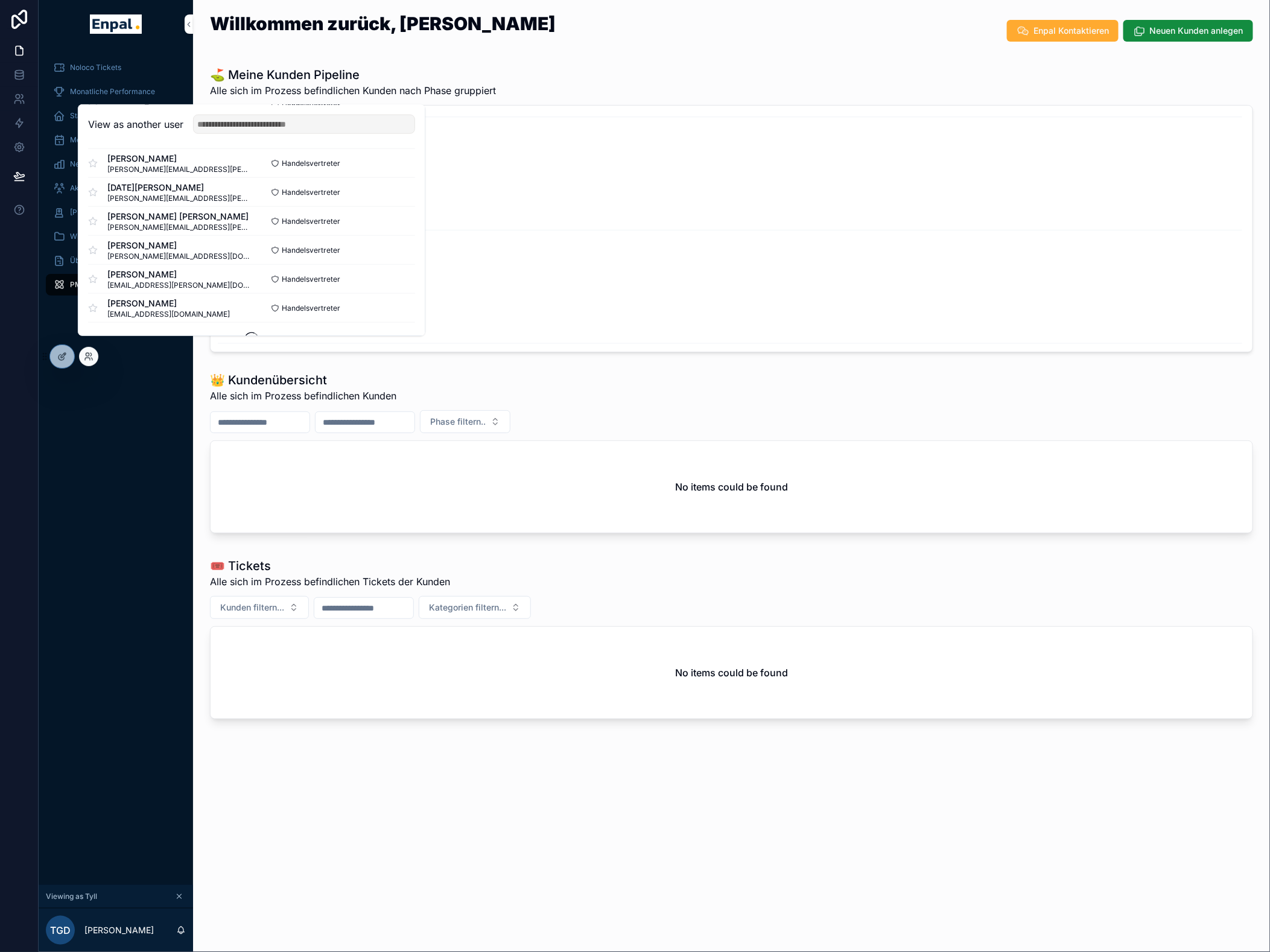
scroll to position [730, 0]
click at [276, 131] on input "text" at bounding box center [304, 124] width 222 height 19
click at [279, 133] on input "text" at bounding box center [304, 124] width 222 height 19
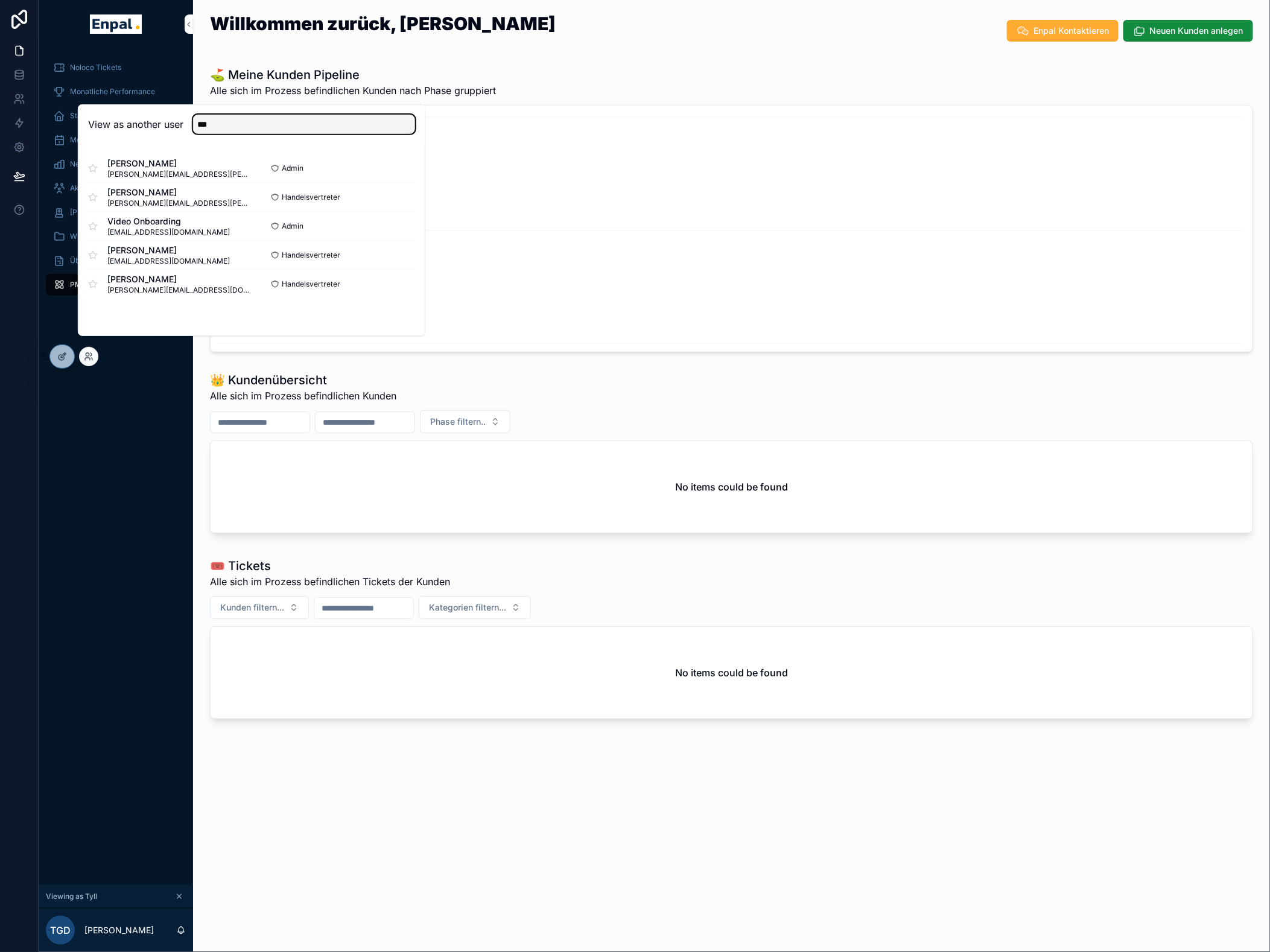
type input "***"
click at [0, 0] on button "Select" at bounding box center [0, 0] width 0 height 0
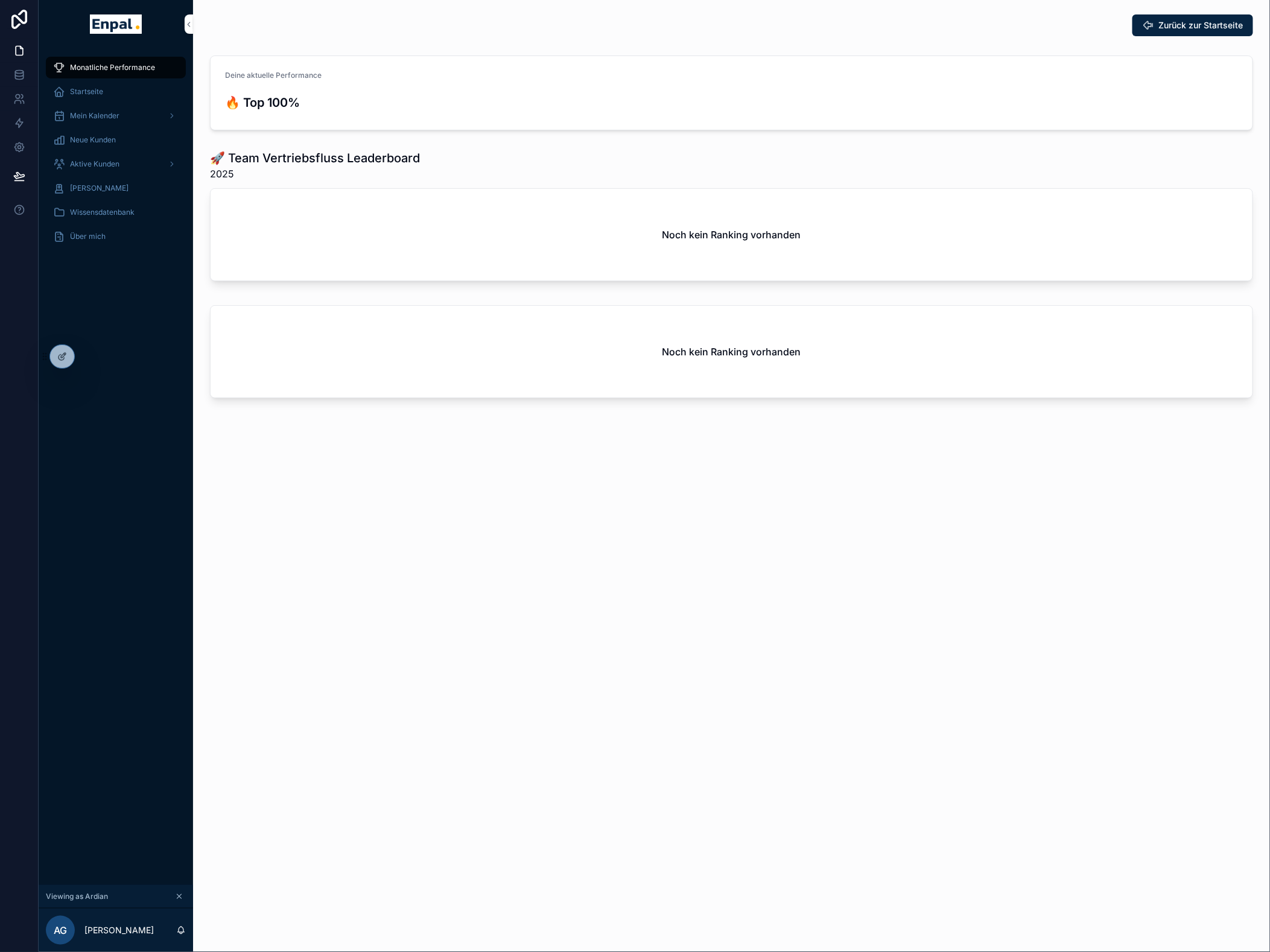
click at [117, 118] on span "Mein Kalender" at bounding box center [95, 116] width 50 height 10
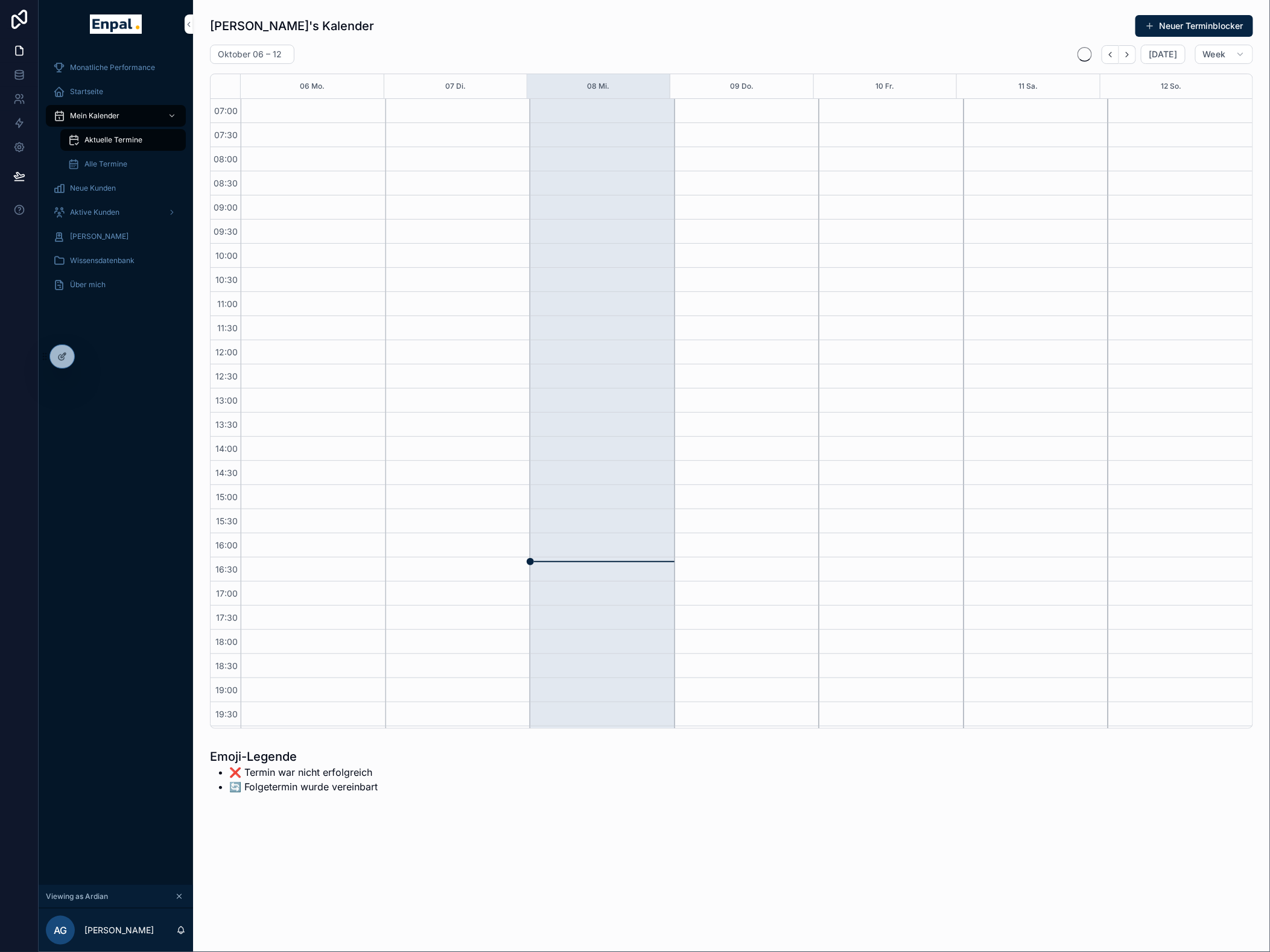
scroll to position [87, 0]
click at [0, 0] on icon at bounding box center [0, 0] width 0 height 0
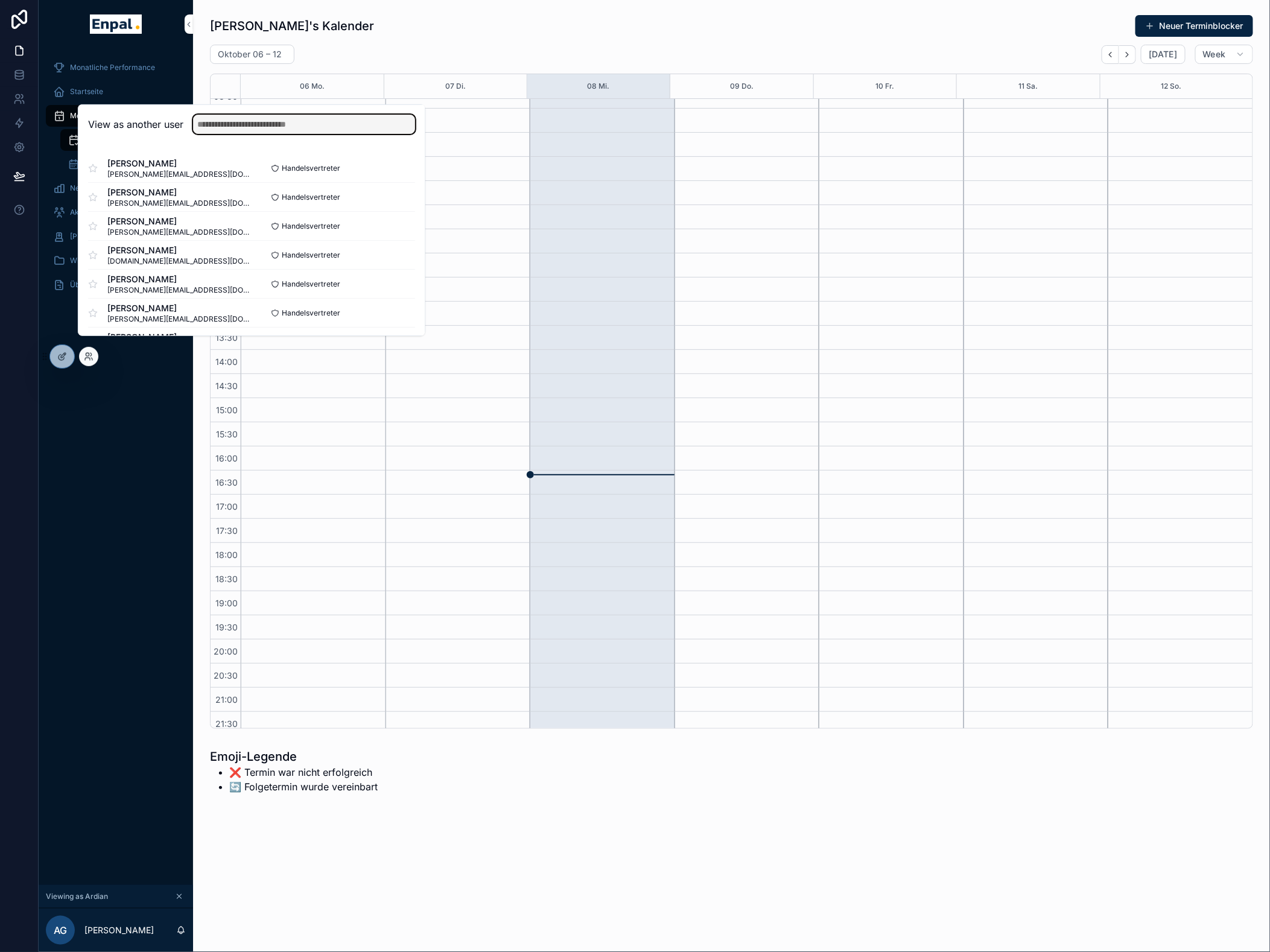
click at [277, 133] on input "text" at bounding box center [304, 124] width 222 height 19
type input "*****"
click at [161, 144] on div "View as another user *****" at bounding box center [251, 124] width 346 height 39
click at [0, 0] on button "Select" at bounding box center [0, 0] width 0 height 0
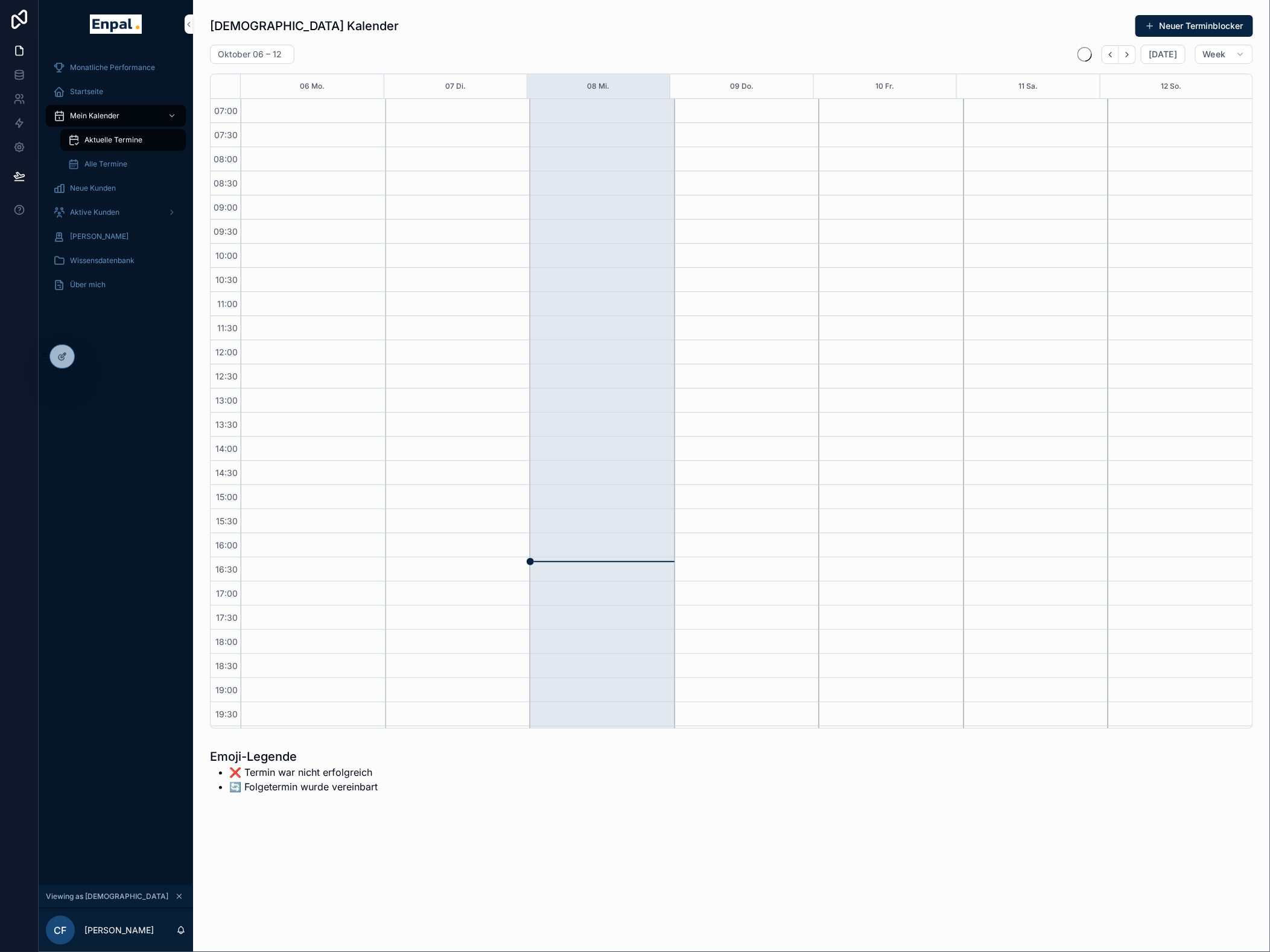
scroll to position [87, 0]
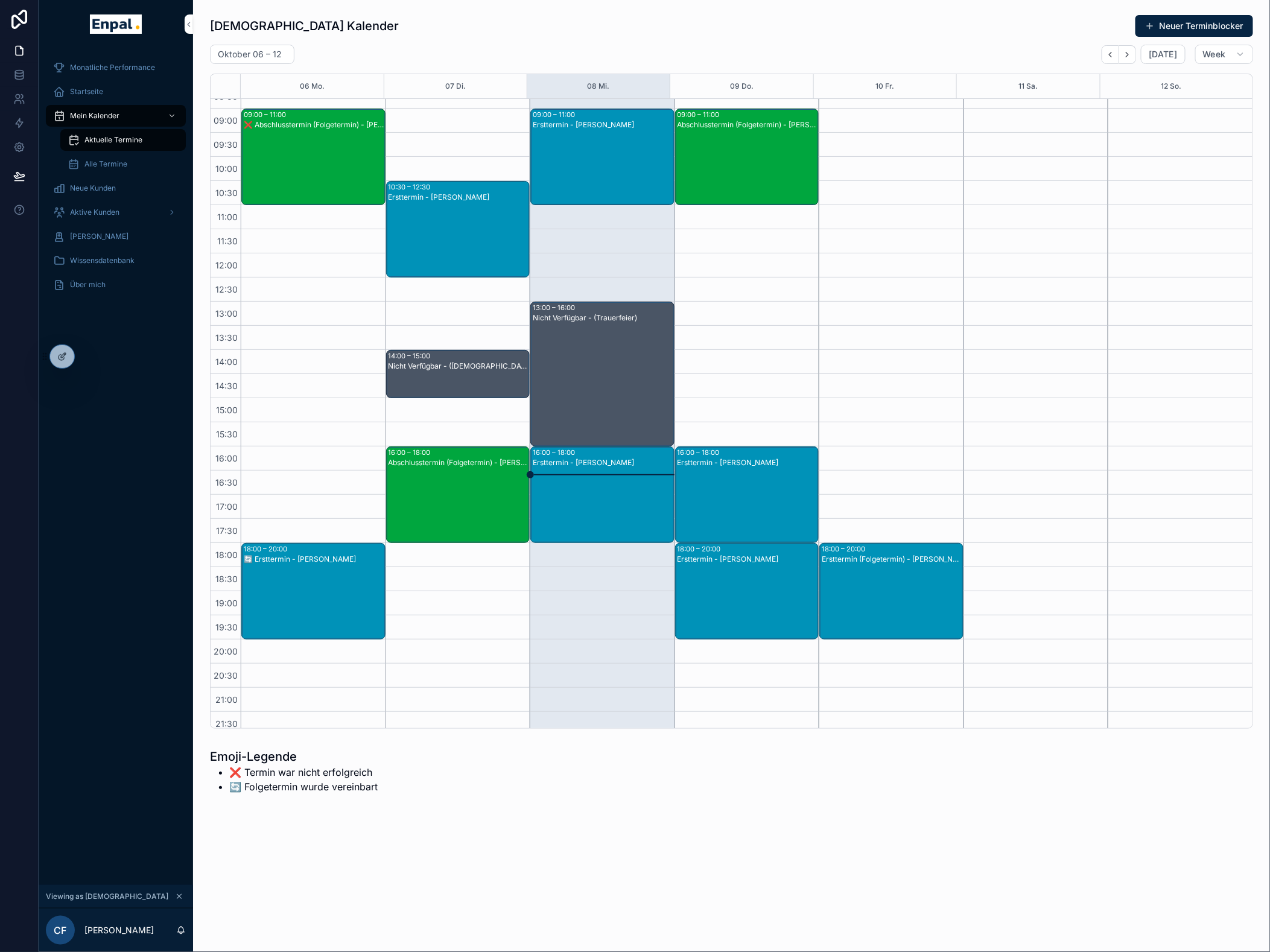
click at [1132, 57] on icon "Next" at bounding box center [1128, 55] width 9 height 9
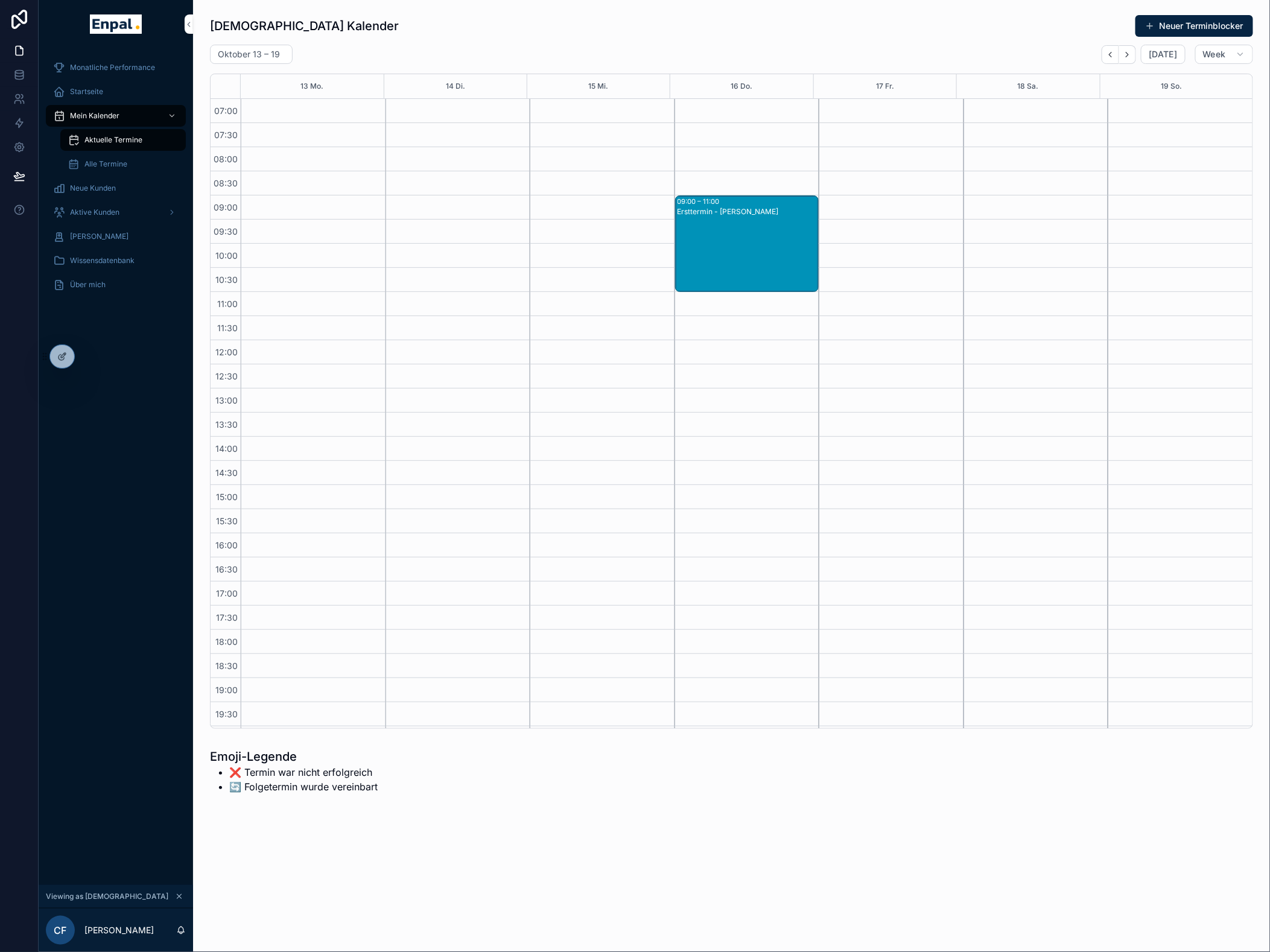
click at [1115, 58] on icon "Back" at bounding box center [1110, 55] width 9 height 9
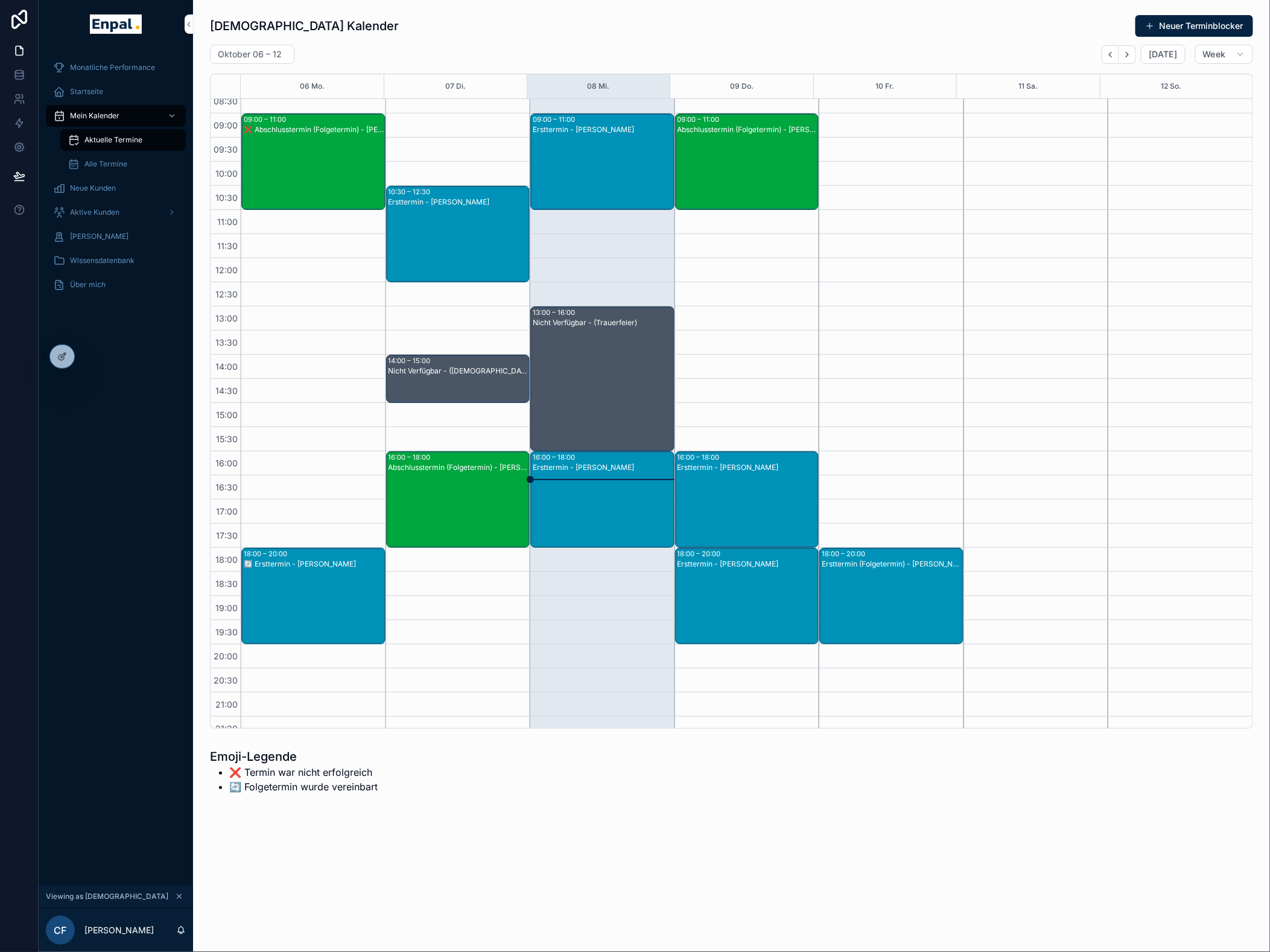
scroll to position [87, 0]
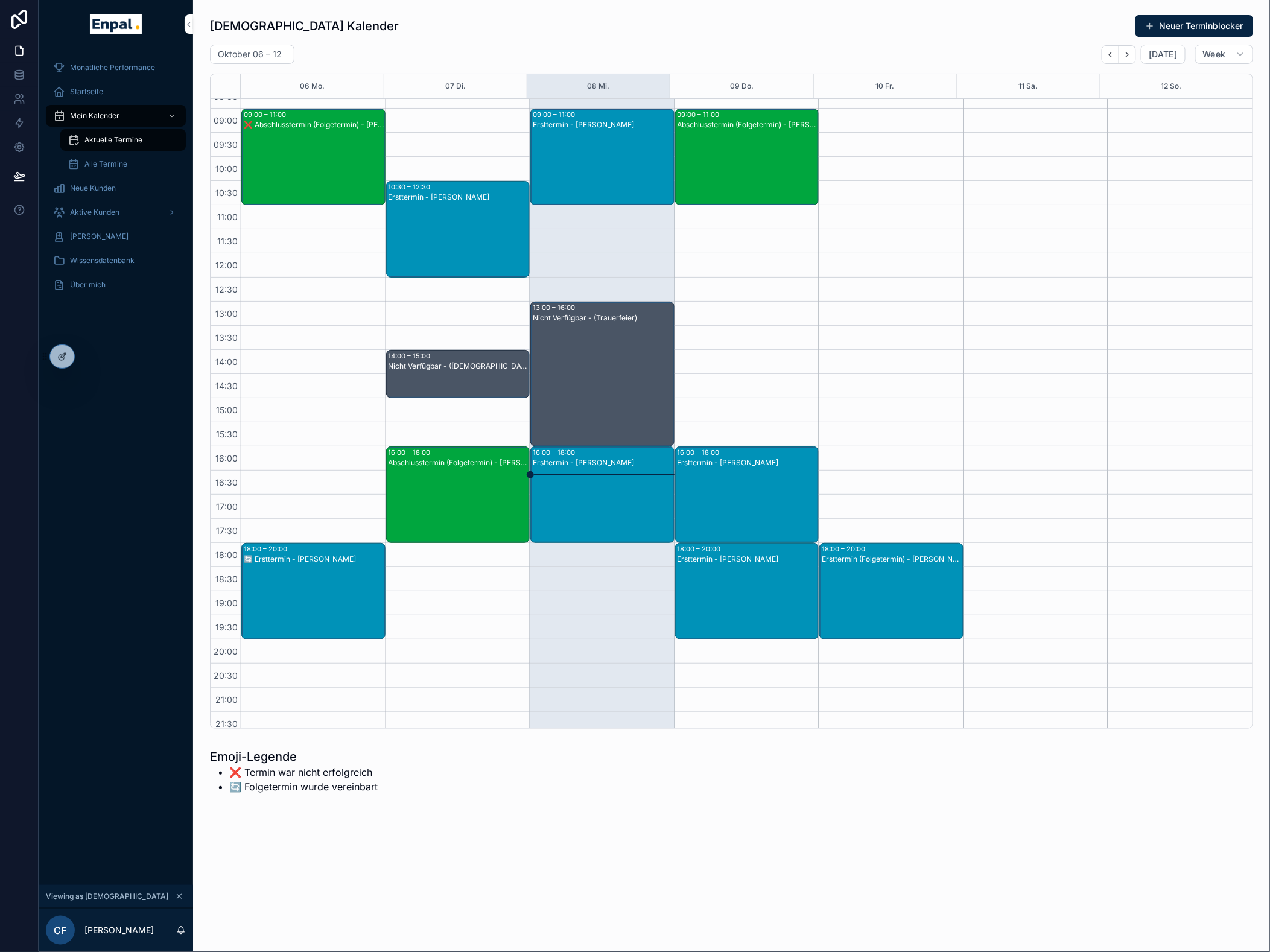
click at [87, 160] on span "Alle Termine" at bounding box center [106, 163] width 43 height 10
